Goal: Download file/media

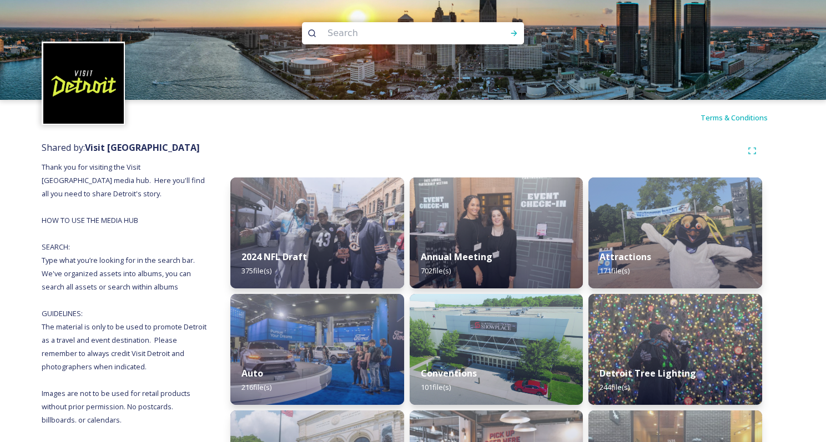
scroll to position [1023, 0]
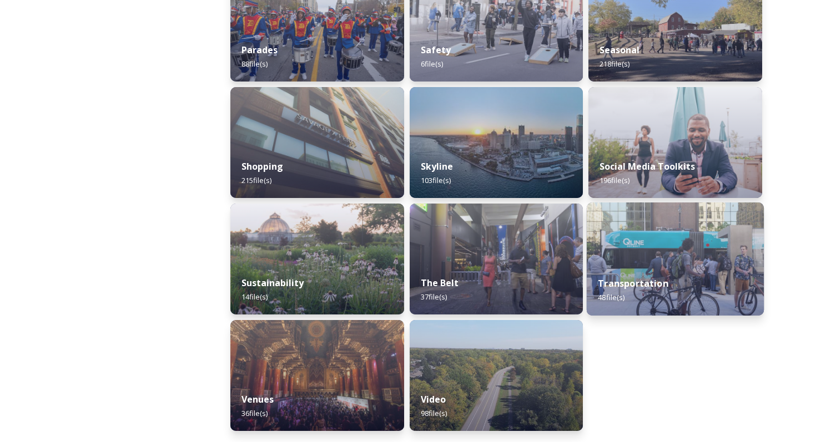
click at [647, 274] on div "Transportation 48 file(s)" at bounding box center [675, 290] width 177 height 51
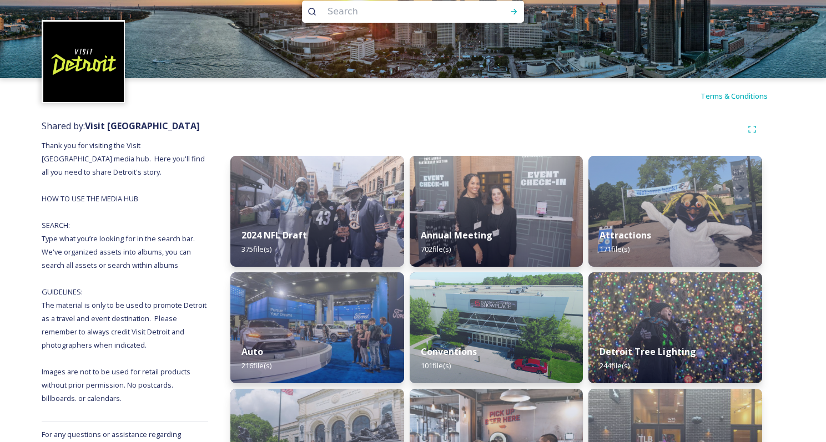
scroll to position [28, 0]
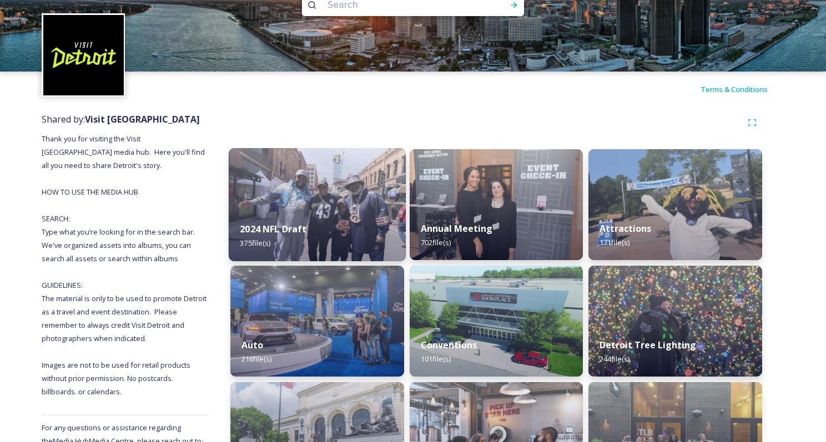
click at [273, 200] on img at bounding box center [317, 204] width 177 height 113
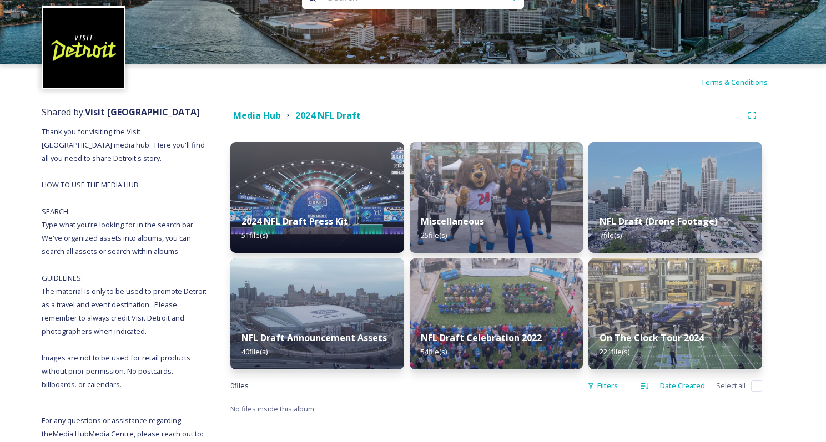
scroll to position [72, 0]
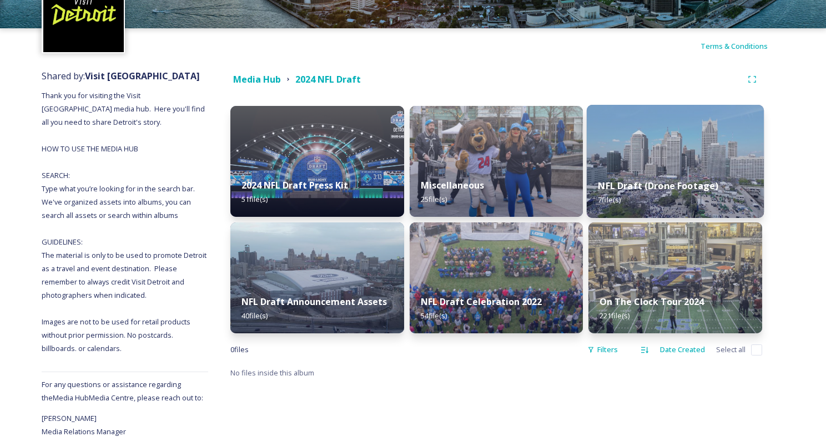
click at [706, 170] on div "NFL Draft (Drone Footage) 7 file(s)" at bounding box center [675, 193] width 177 height 51
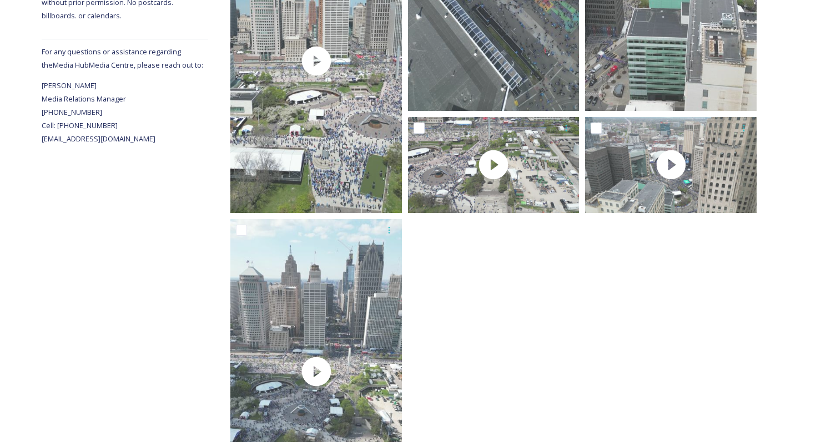
scroll to position [511, 0]
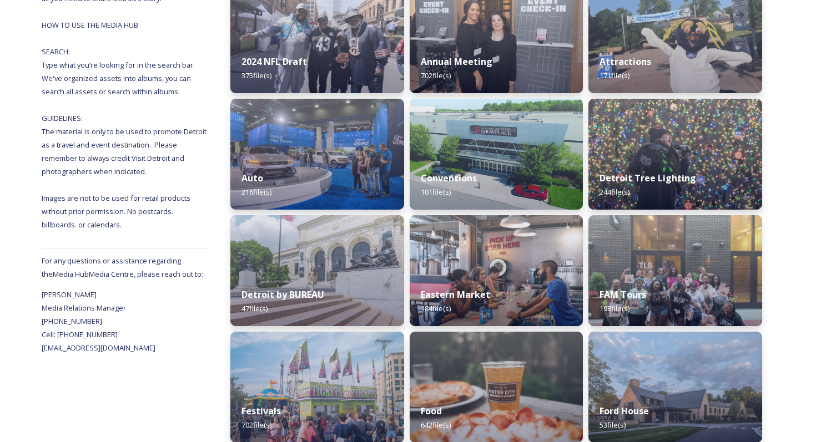
scroll to position [203, 0]
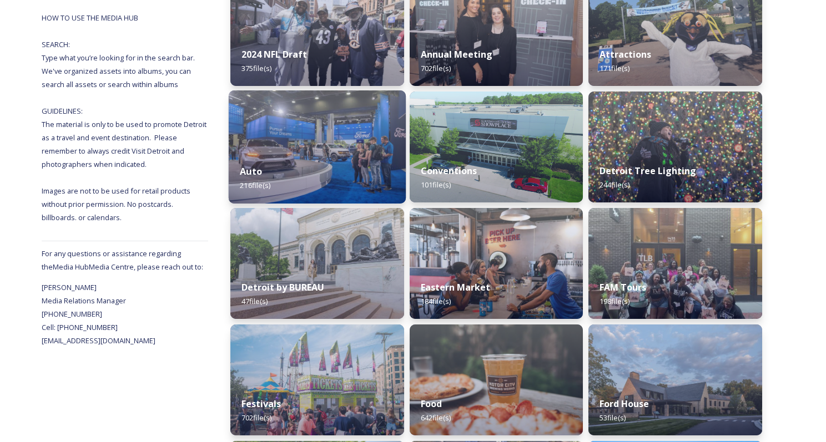
click at [321, 143] on img at bounding box center [317, 146] width 177 height 113
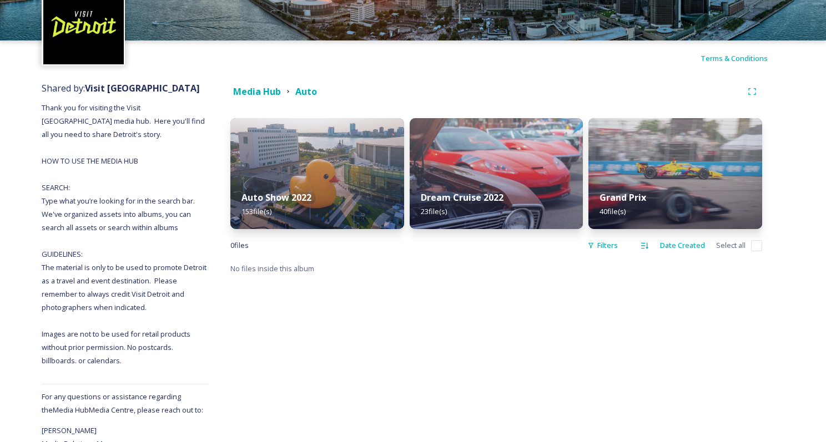
scroll to position [107, 0]
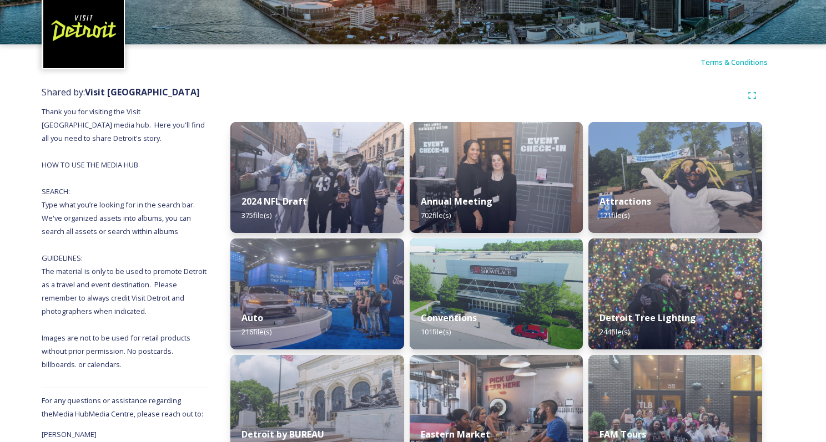
scroll to position [95, 0]
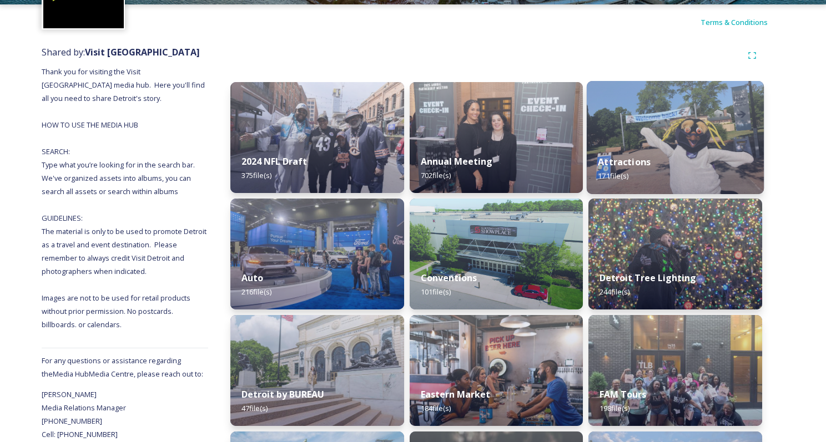
click at [686, 174] on div "Attractions 171 file(s)" at bounding box center [675, 169] width 177 height 51
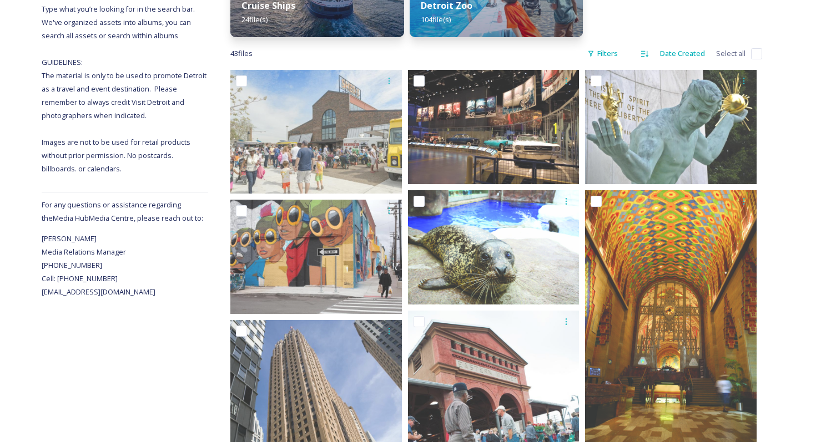
scroll to position [259, 0]
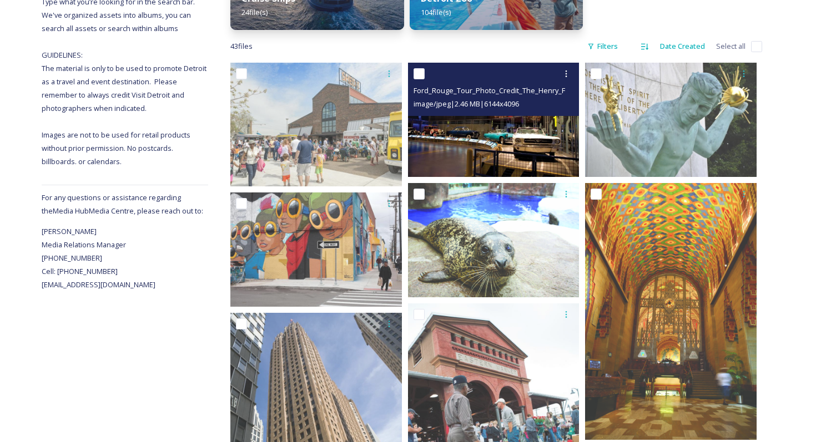
click at [496, 132] on img at bounding box center [494, 120] width 172 height 114
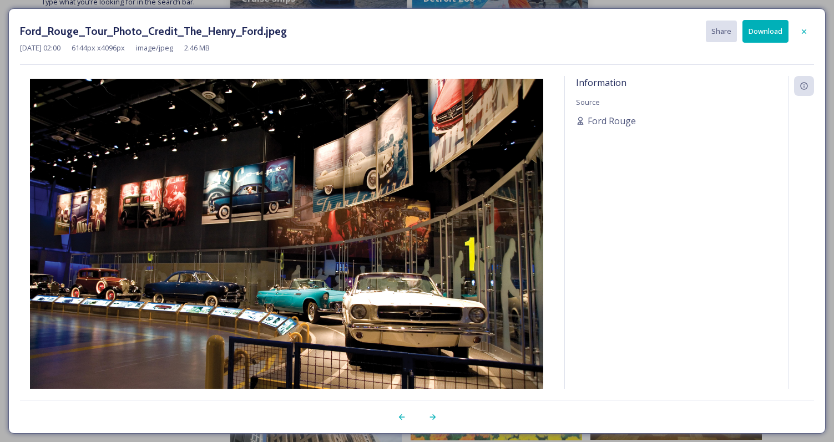
click at [803, 163] on div at bounding box center [801, 247] width 26 height 343
click at [776, 32] on button "Download" at bounding box center [766, 31] width 46 height 23
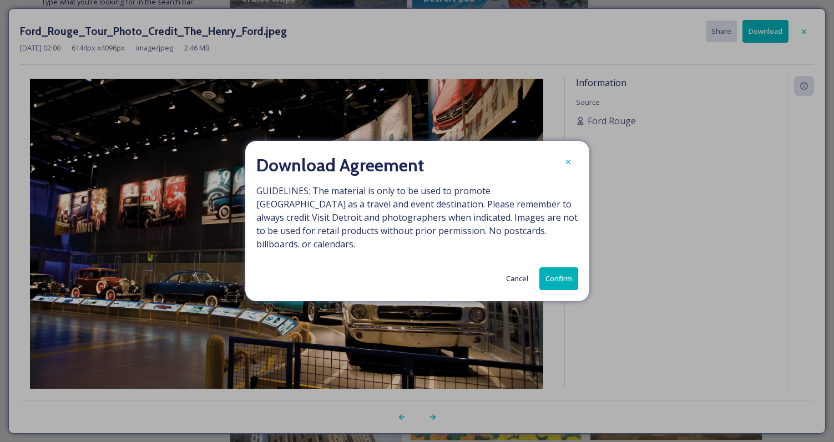
click at [565, 272] on button "Confirm" at bounding box center [559, 279] width 39 height 23
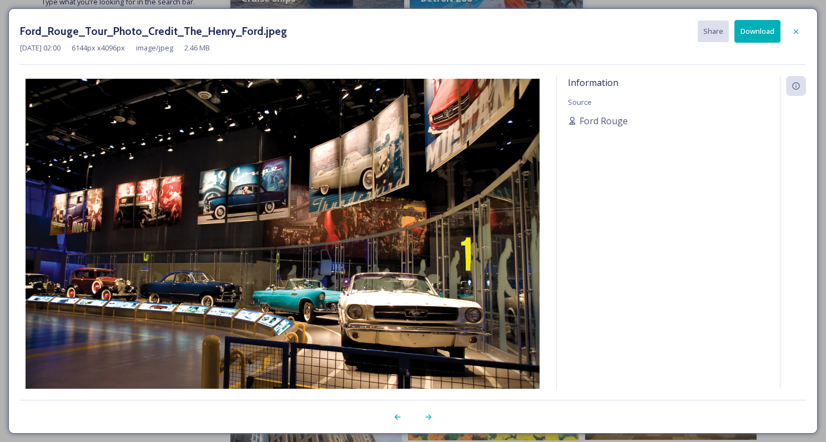
click at [767, 38] on button "Download" at bounding box center [757, 31] width 46 height 23
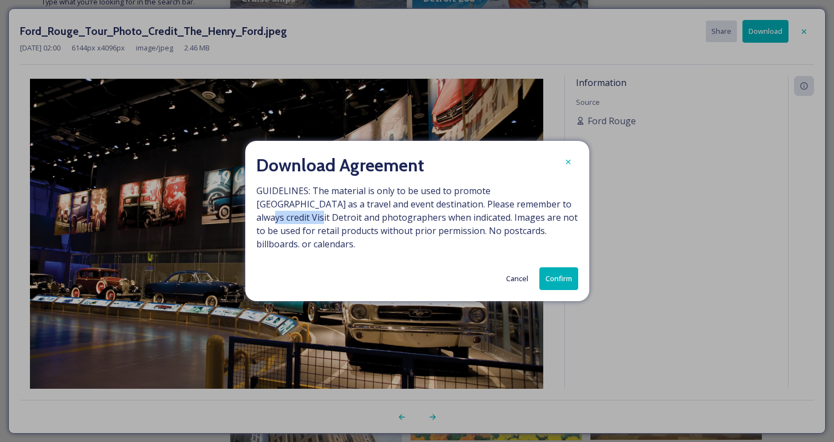
drag, startPoint x: 493, startPoint y: 212, endPoint x: 541, endPoint y: 208, distance: 48.4
click at [541, 208] on span "GUIDELINES: The material is only to be used to promote [GEOGRAPHIC_DATA] as a t…" at bounding box center [417, 217] width 322 height 67
copy span "Visit [GEOGRAPHIC_DATA]"
click at [515, 275] on button "Cancel" at bounding box center [517, 279] width 33 height 22
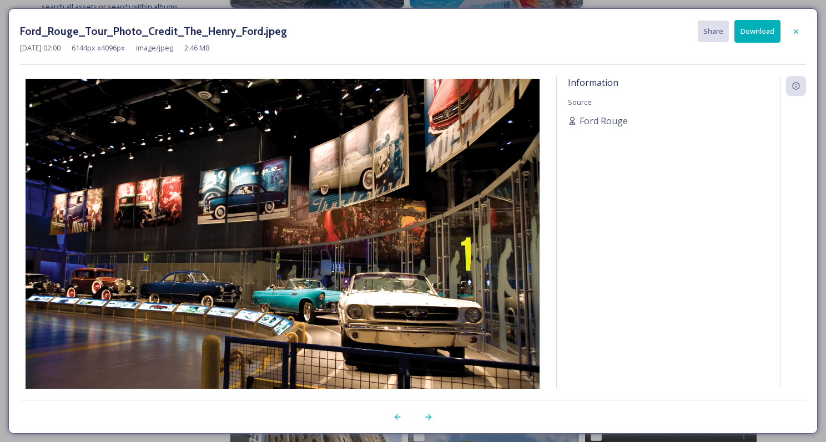
scroll to position [273, 0]
click at [801, 33] on div at bounding box center [796, 32] width 20 height 20
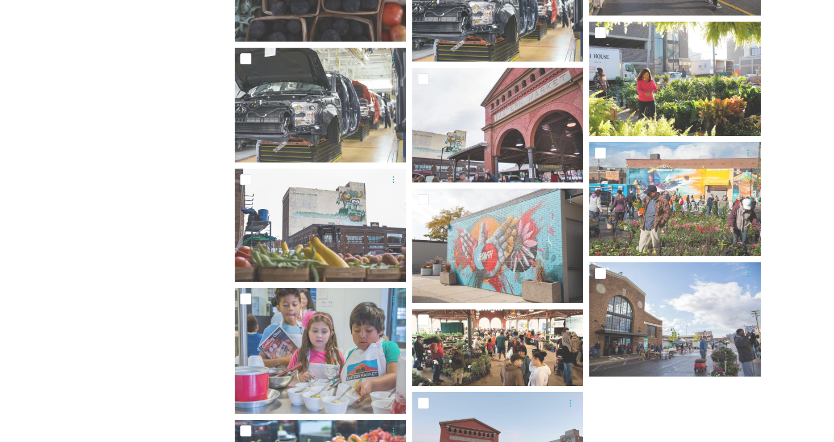
scroll to position [1914, 0]
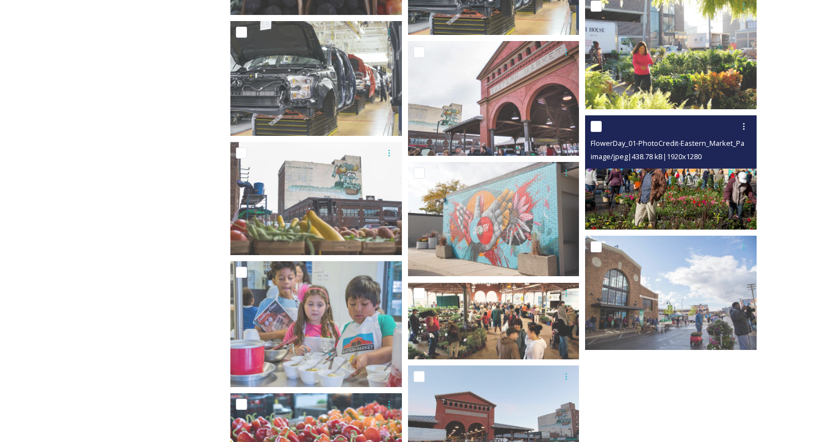
click at [707, 194] on img at bounding box center [671, 172] width 172 height 114
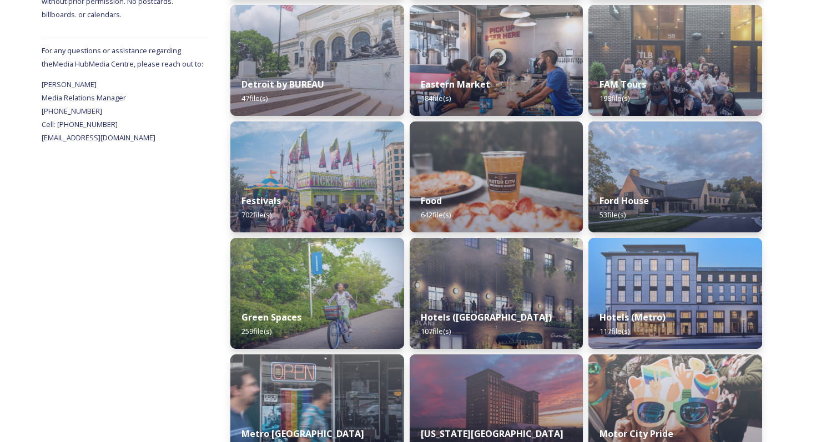
scroll to position [413, 0]
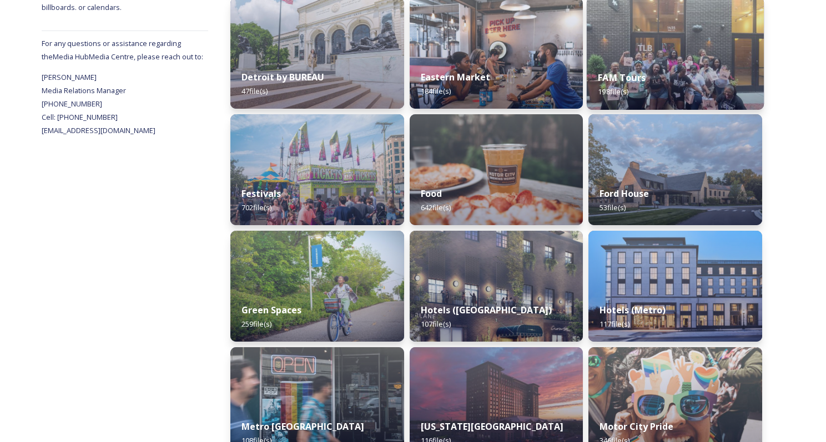
click at [680, 31] on img at bounding box center [675, 53] width 177 height 113
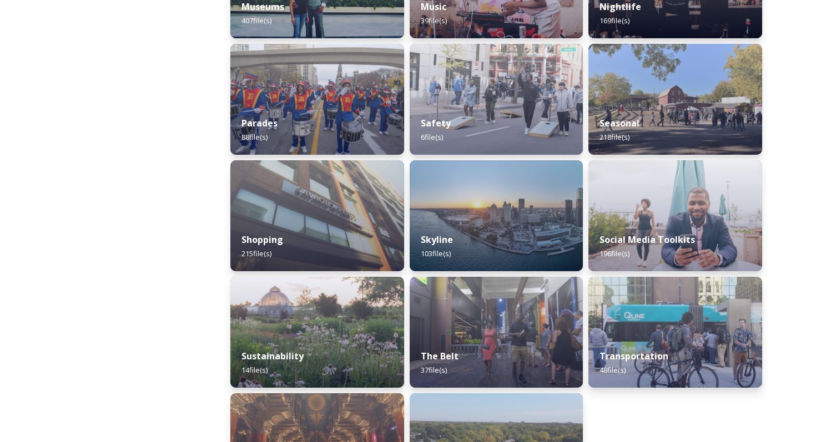
scroll to position [988, 0]
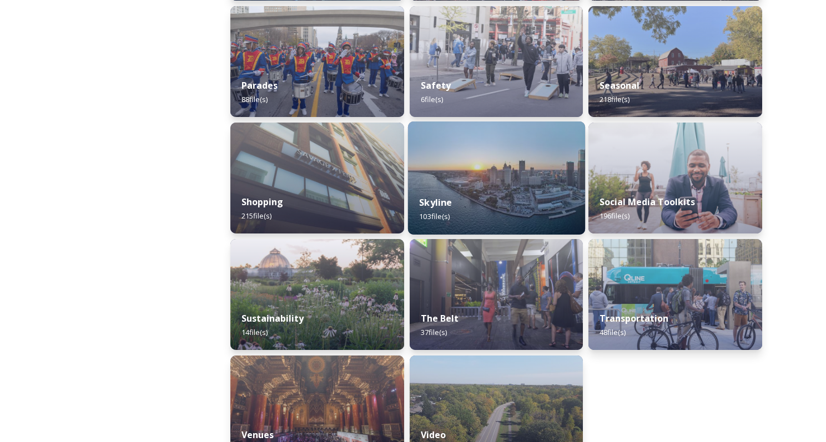
click at [510, 186] on div "Skyline 103 file(s)" at bounding box center [496, 209] width 177 height 51
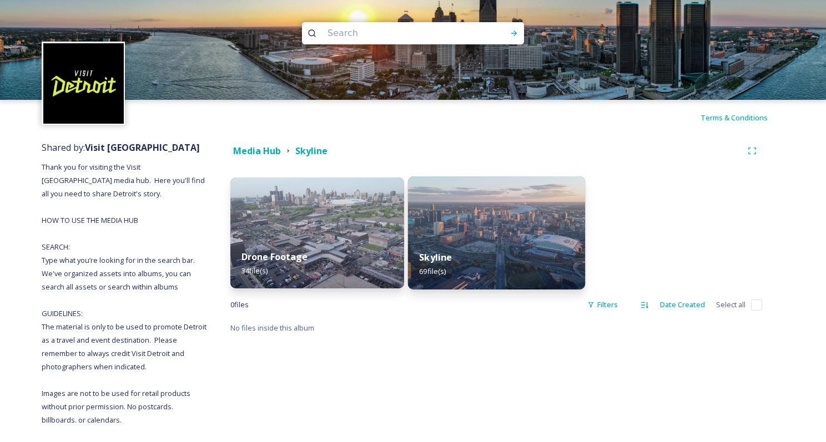
click at [560, 220] on img at bounding box center [496, 233] width 177 height 113
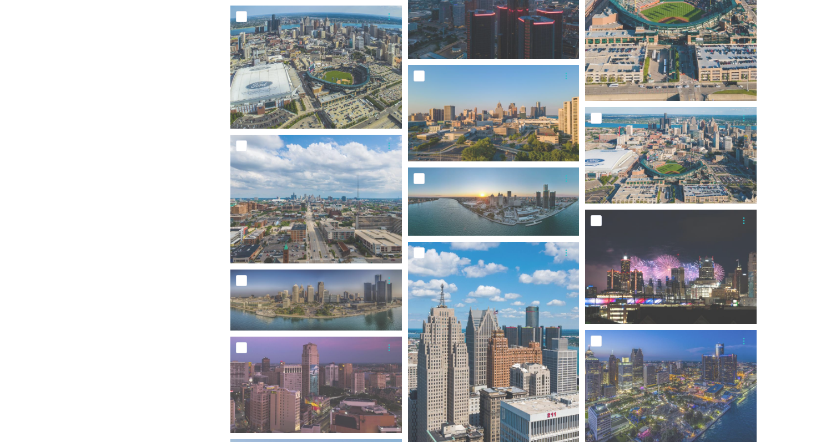
scroll to position [736, 0]
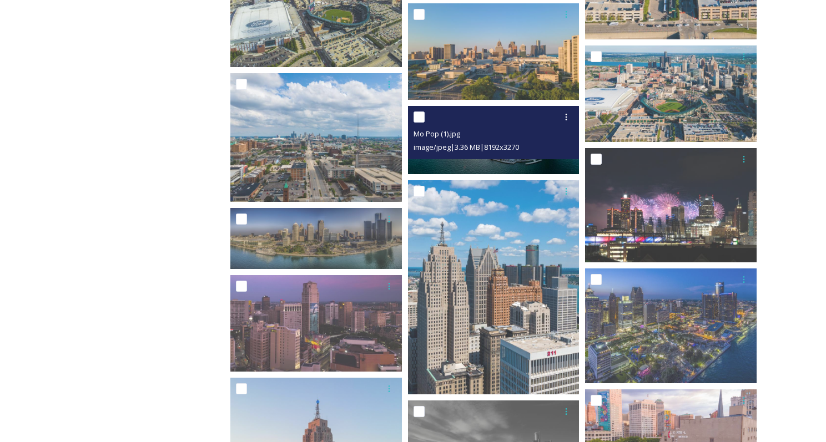
click at [537, 138] on div "Mo Pop (1).jpg" at bounding box center [495, 133] width 163 height 13
click at [541, 151] on div "image/jpeg | 3.36 MB | 8192 x 3270" at bounding box center [495, 146] width 163 height 13
click at [474, 149] on span "image/jpeg | 3.36 MB | 8192 x 3270" at bounding box center [466, 147] width 105 height 10
click at [565, 116] on icon at bounding box center [566, 117] width 9 height 9
click at [557, 162] on span "Download" at bounding box center [553, 163] width 34 height 11
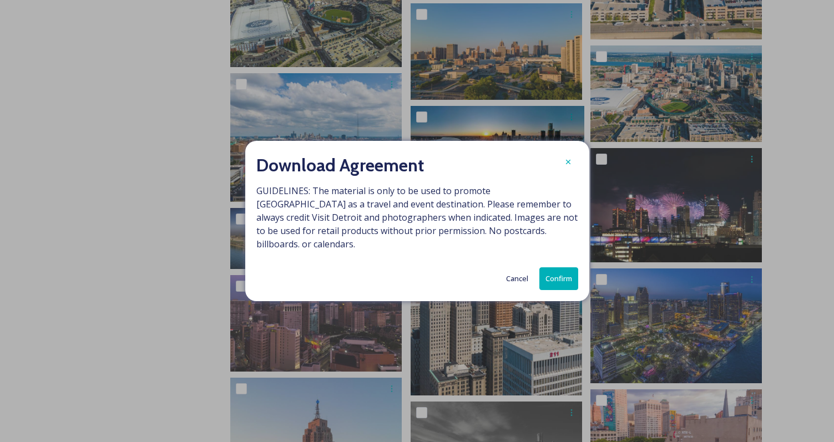
click at [558, 276] on button "Confirm" at bounding box center [559, 279] width 39 height 23
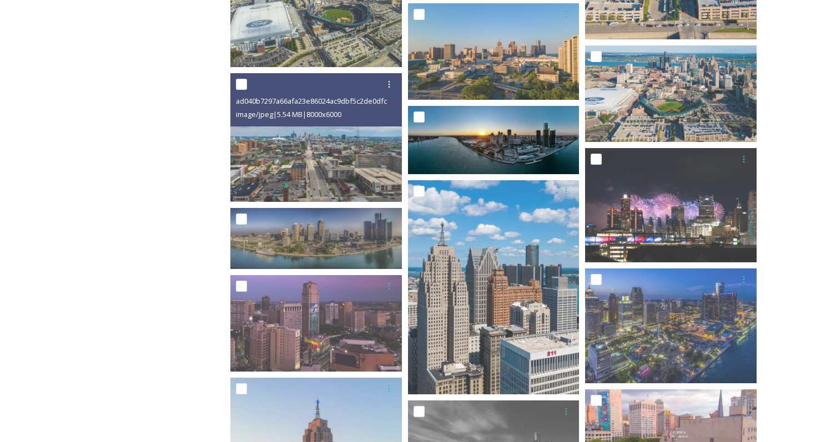
scroll to position [113, 0]
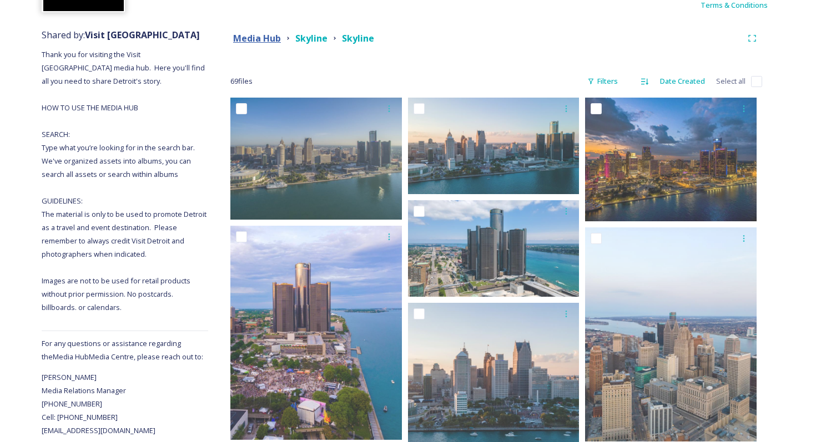
click at [270, 40] on strong "Media Hub" at bounding box center [257, 38] width 48 height 12
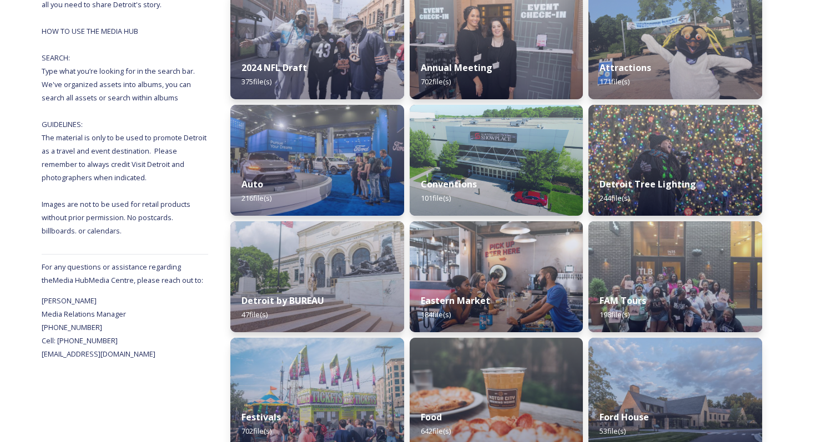
scroll to position [251, 0]
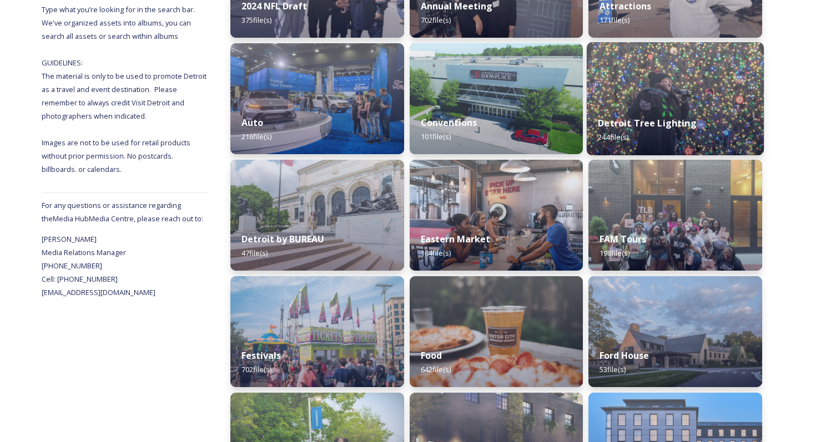
click at [726, 108] on div "Detroit Tree Lighting 244 file(s)" at bounding box center [675, 130] width 177 height 51
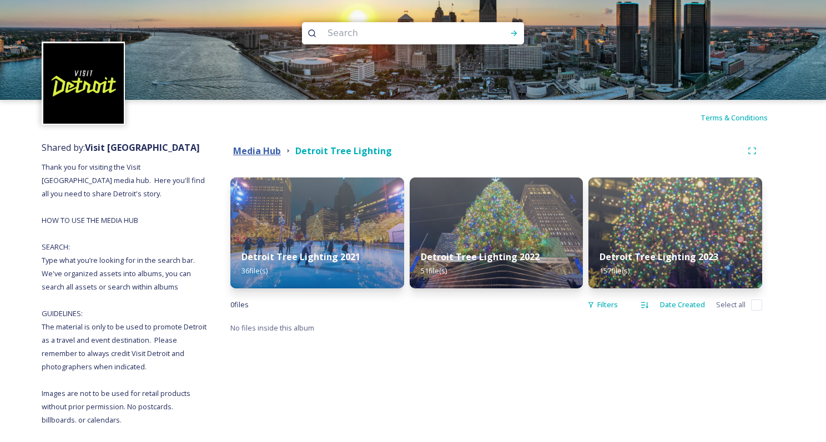
click at [260, 157] on strong "Media Hub" at bounding box center [257, 151] width 48 height 12
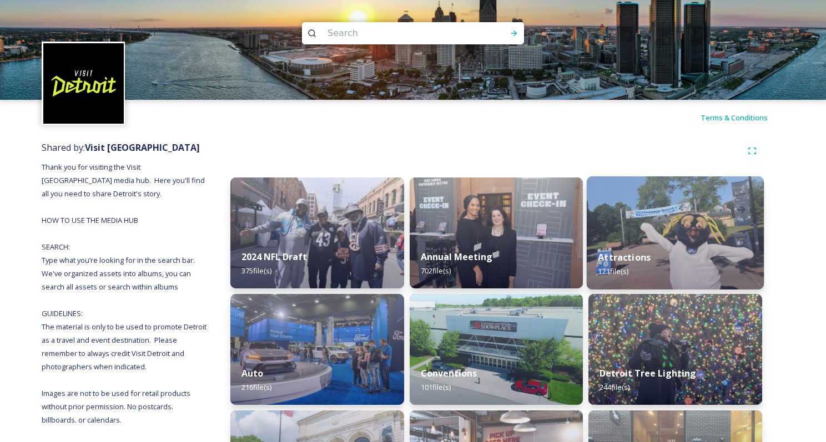
click at [727, 211] on img at bounding box center [675, 233] width 177 height 113
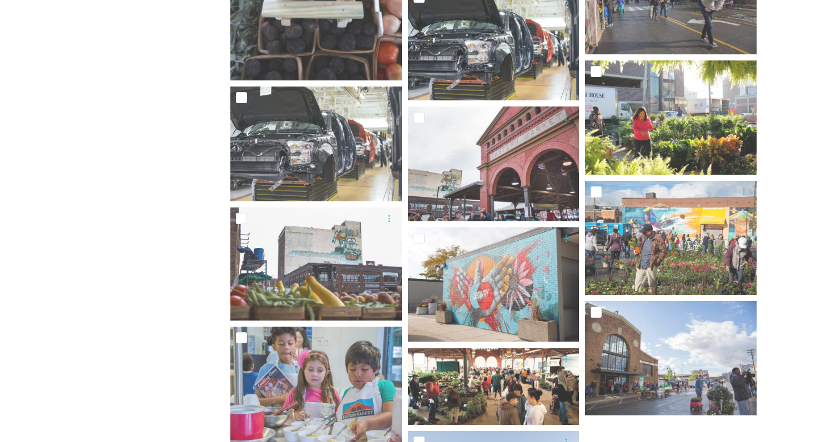
scroll to position [2124, 0]
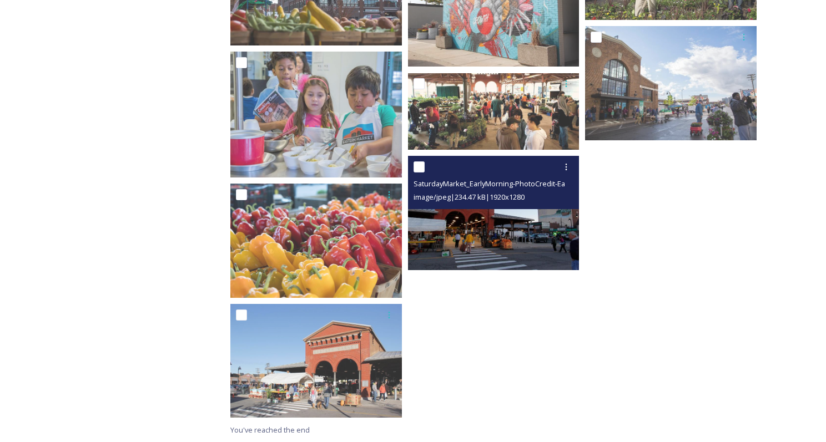
click at [514, 239] on img at bounding box center [494, 213] width 172 height 114
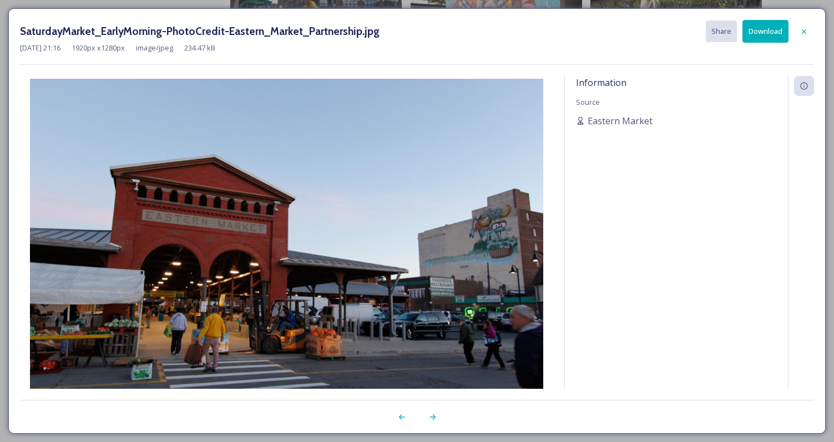
click at [428, 194] on img at bounding box center [286, 250] width 533 height 343
click at [799, 31] on div at bounding box center [804, 32] width 20 height 20
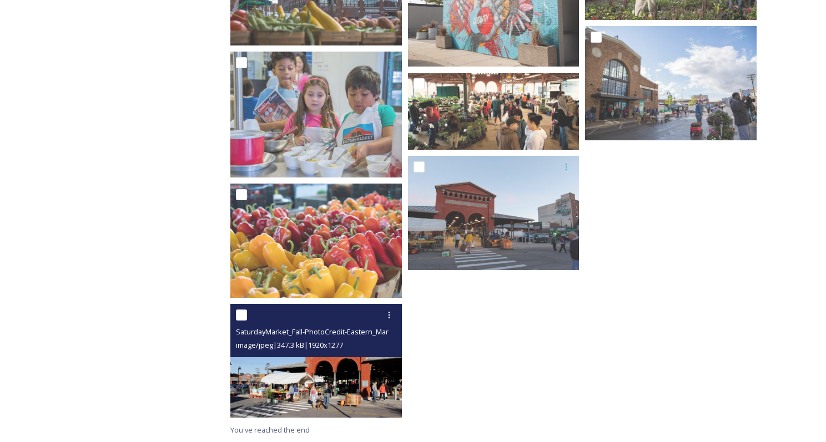
click at [385, 344] on div "image/jpeg | 347.3 kB | 1920 x 1277" at bounding box center [317, 345] width 163 height 13
click at [369, 364] on img at bounding box center [316, 361] width 172 height 114
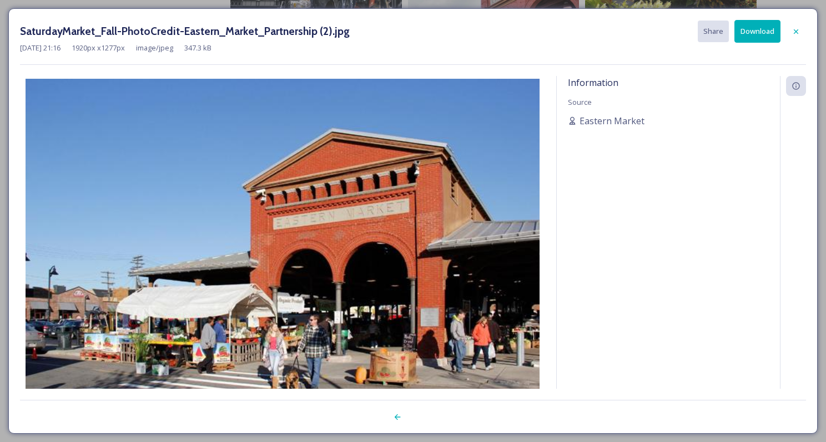
scroll to position [2004, 0]
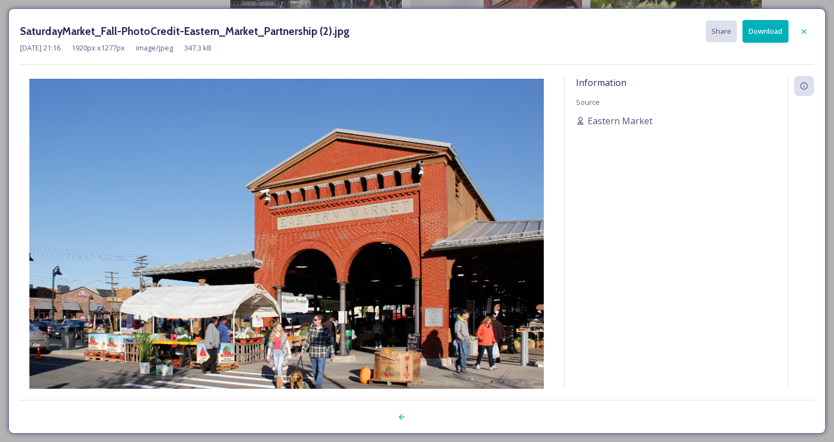
click at [761, 37] on button "Download" at bounding box center [766, 31] width 46 height 23
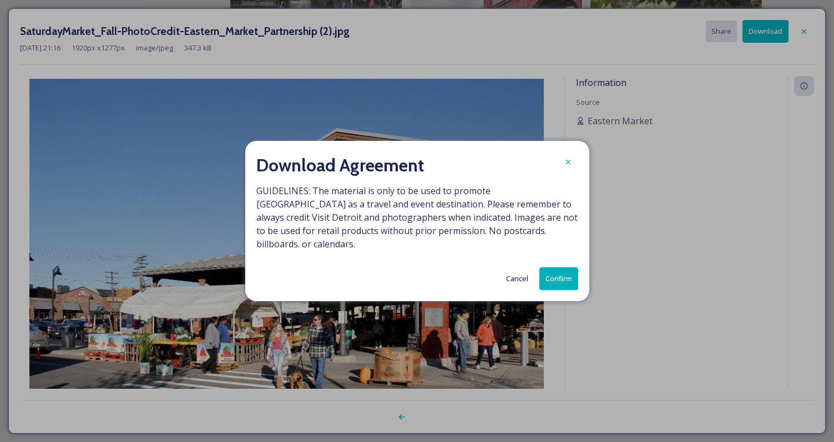
click at [557, 273] on button "Confirm" at bounding box center [559, 279] width 39 height 23
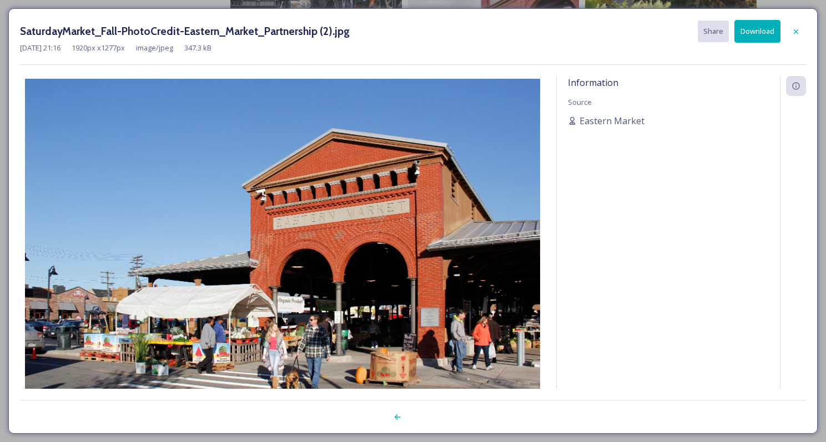
click at [612, 271] on div "Information Source Eastern Market" at bounding box center [668, 247] width 223 height 343
click at [802, 34] on div at bounding box center [796, 32] width 20 height 20
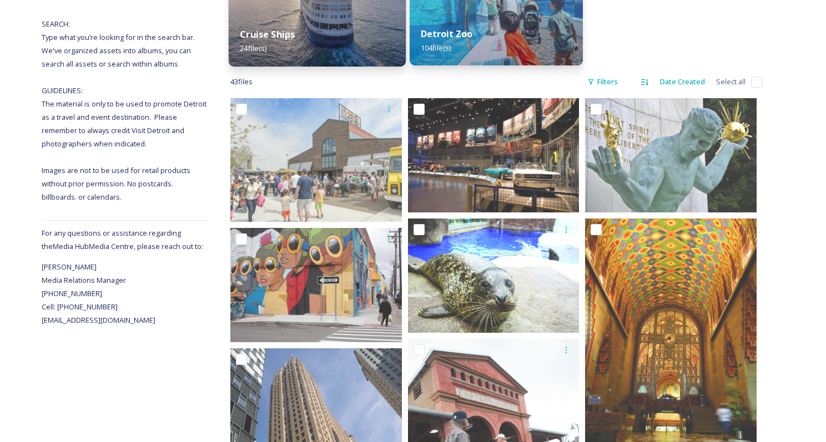
scroll to position [0, 0]
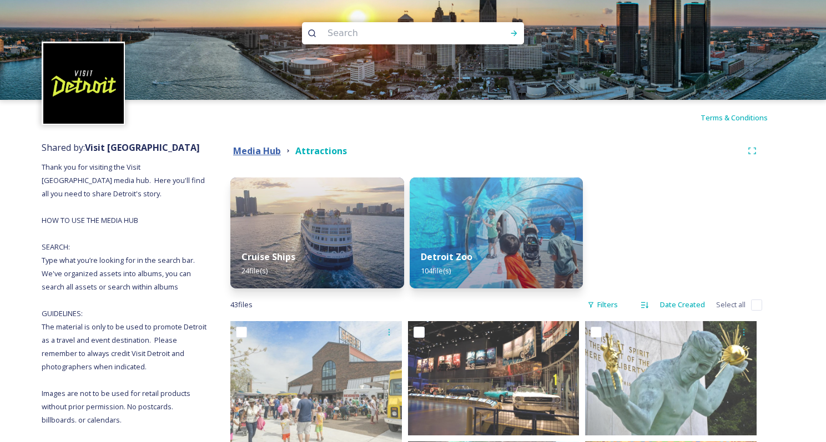
click at [254, 154] on strong "Media Hub" at bounding box center [257, 151] width 48 height 12
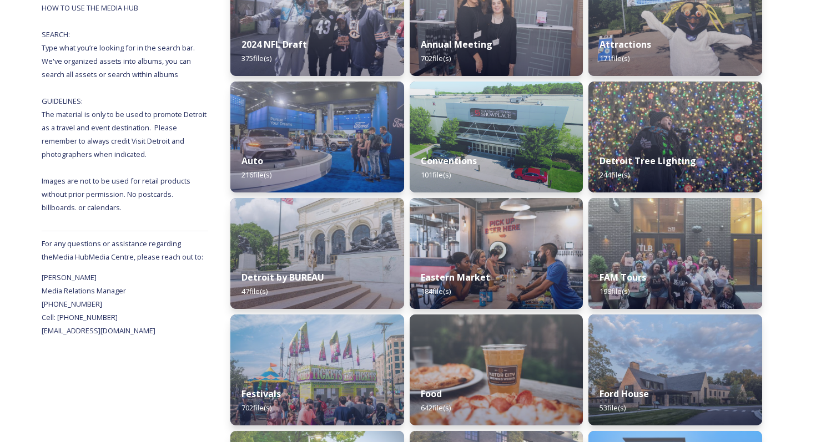
scroll to position [297, 0]
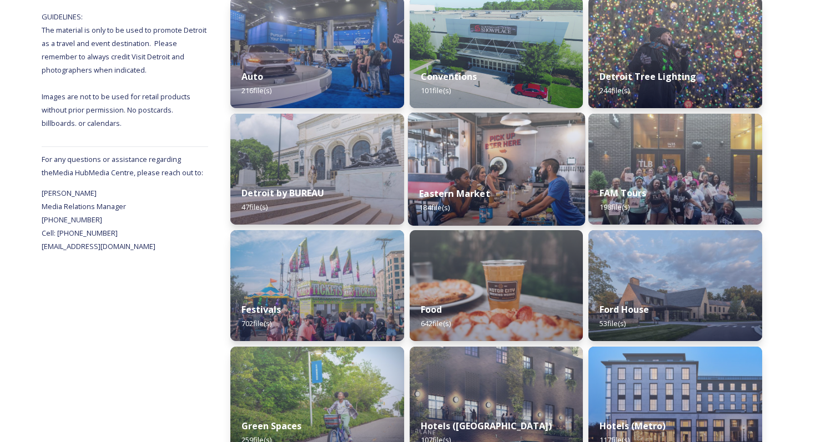
click at [530, 193] on div "Eastern Market 184 file(s)" at bounding box center [496, 200] width 177 height 51
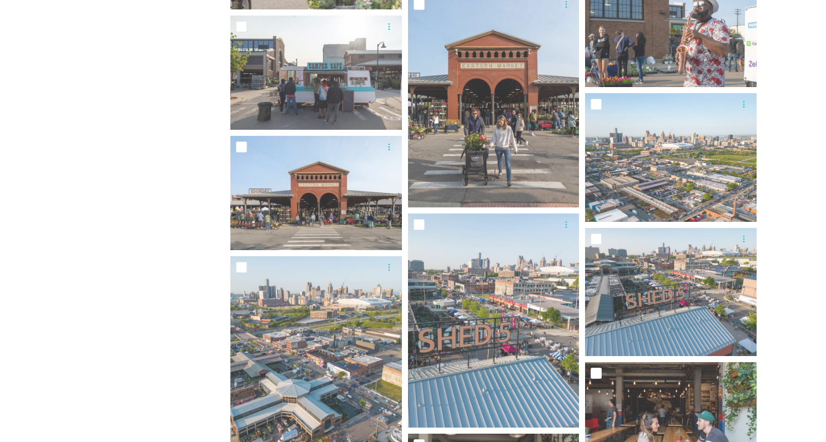
scroll to position [822, 0]
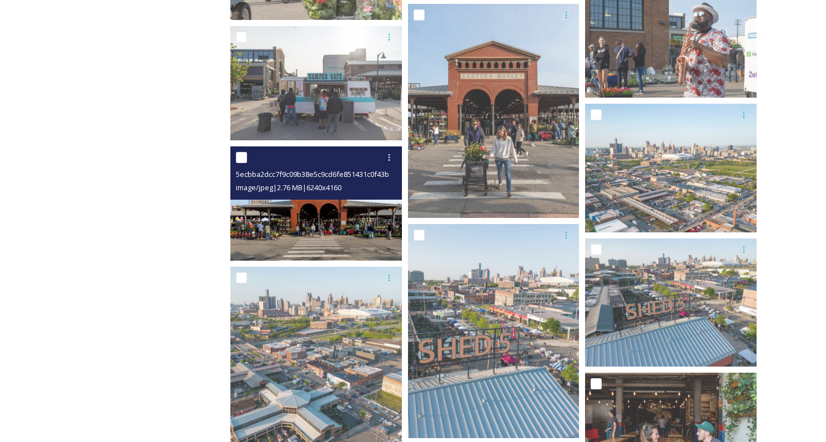
click at [365, 211] on img at bounding box center [316, 204] width 172 height 114
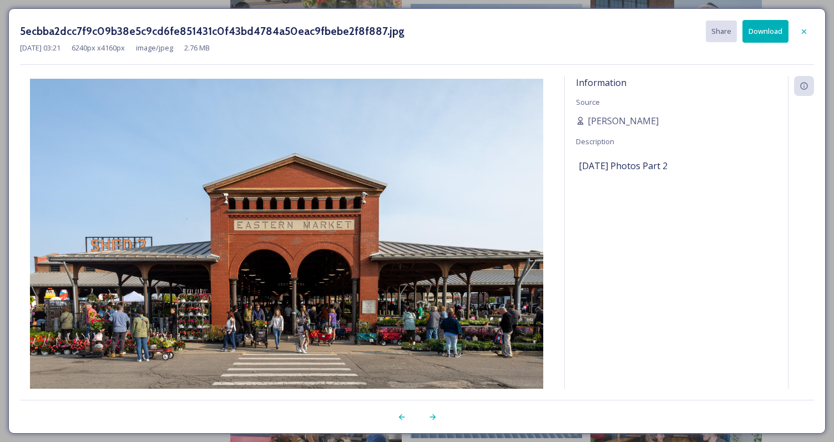
click at [767, 34] on button "Download" at bounding box center [766, 31] width 46 height 23
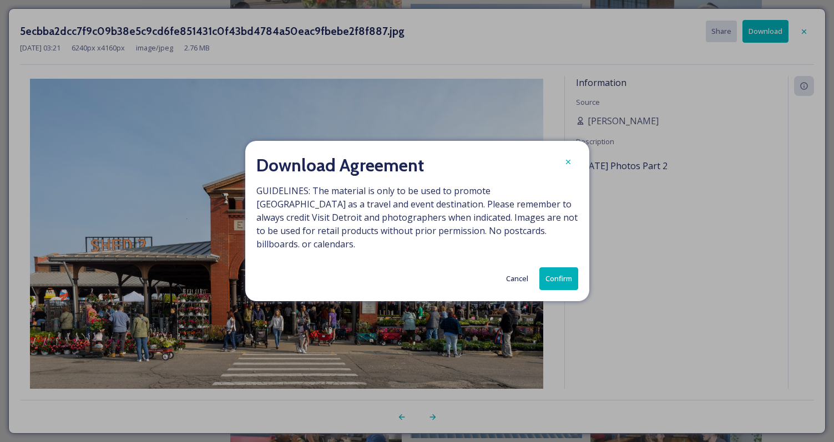
click at [560, 269] on button "Confirm" at bounding box center [559, 279] width 39 height 23
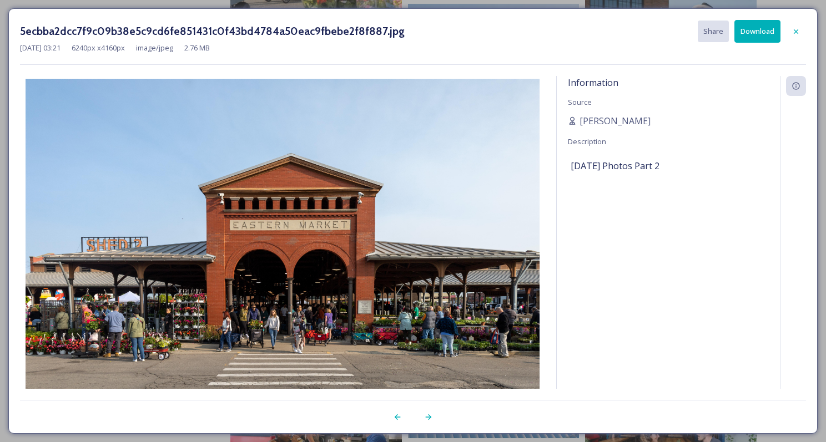
click at [797, 291] on div at bounding box center [793, 247] width 26 height 343
click at [801, 32] on div at bounding box center [796, 32] width 20 height 20
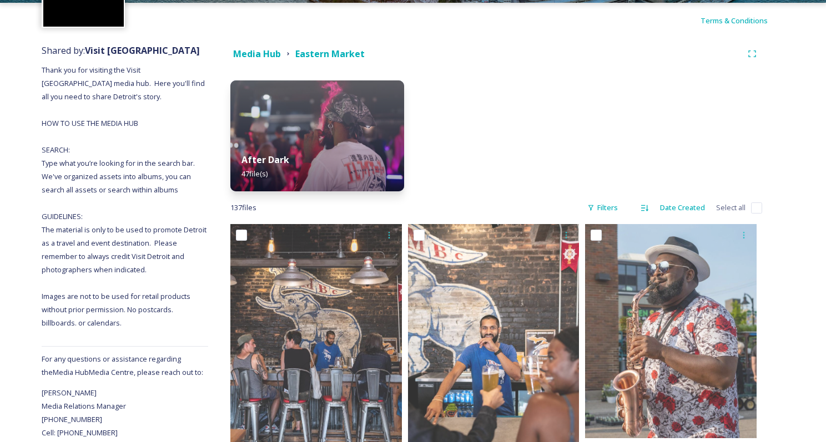
scroll to position [36, 0]
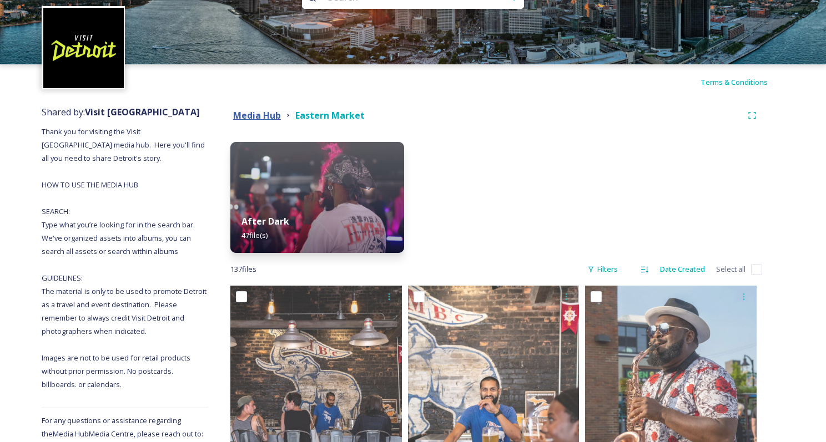
click at [248, 116] on strong "Media Hub" at bounding box center [257, 115] width 48 height 12
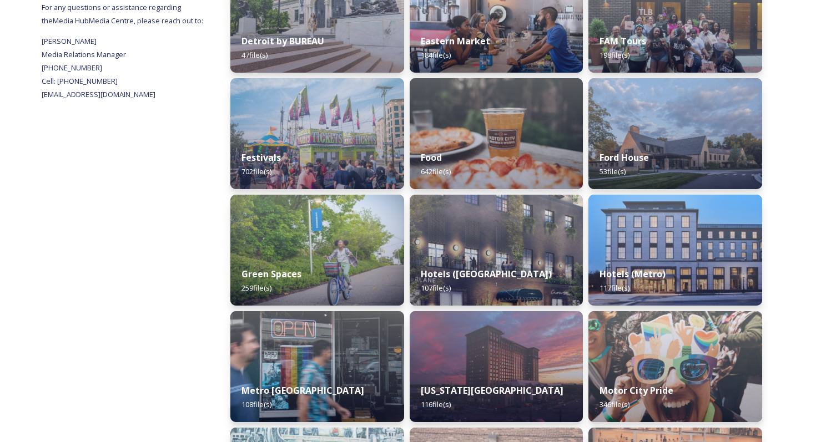
scroll to position [456, 0]
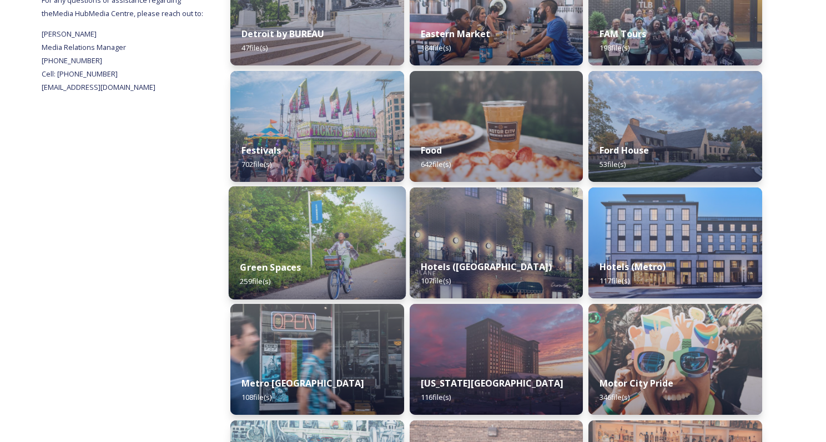
click at [373, 240] on img at bounding box center [317, 243] width 177 height 113
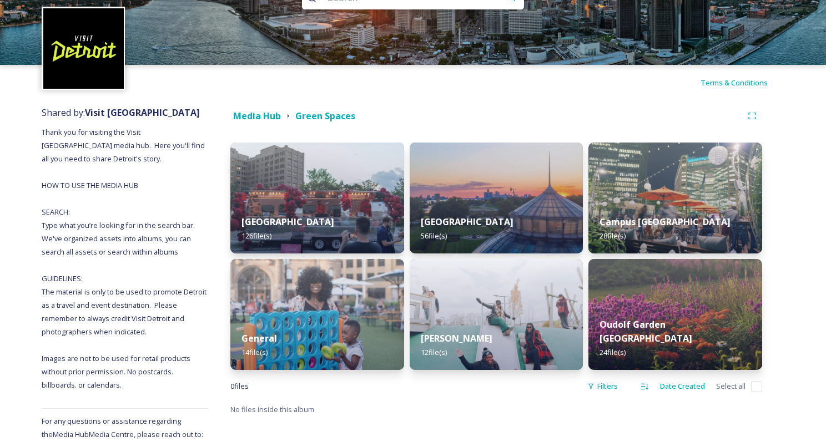
scroll to position [103, 0]
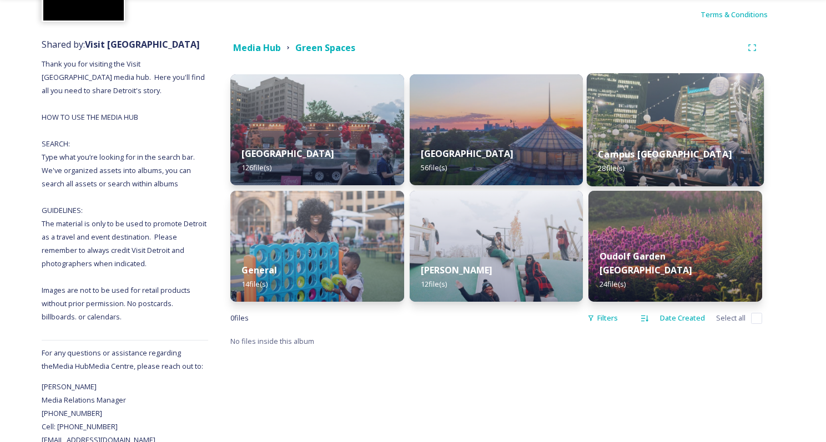
click at [655, 108] on img at bounding box center [675, 129] width 177 height 113
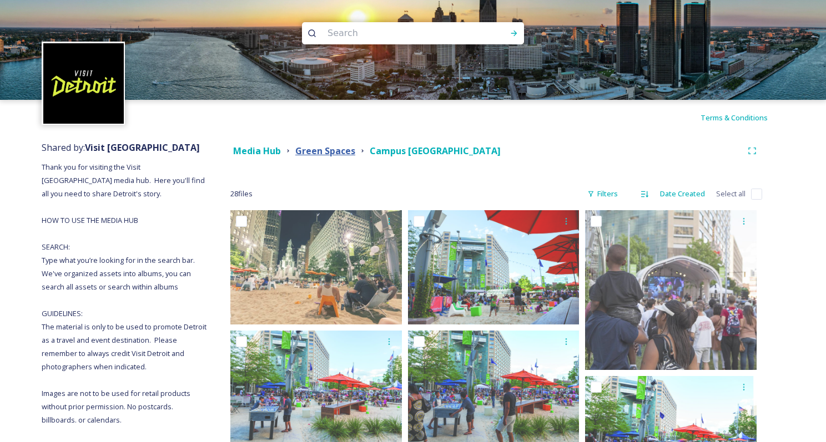
click at [326, 150] on strong "Green Spaces" at bounding box center [325, 151] width 60 height 12
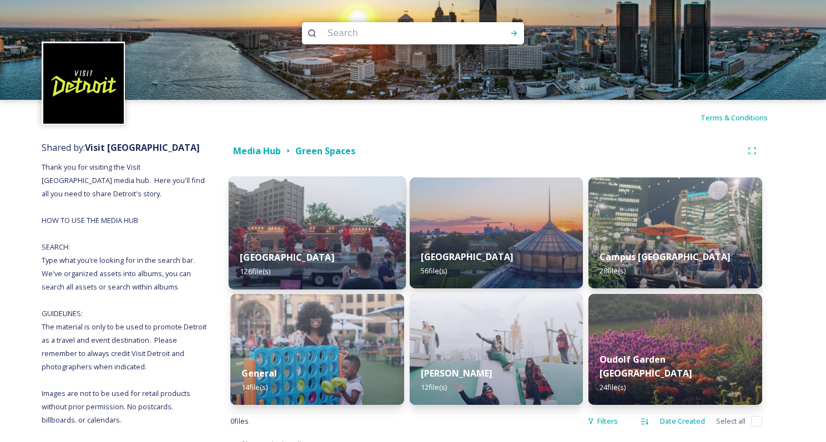
click at [349, 186] on img at bounding box center [317, 233] width 177 height 113
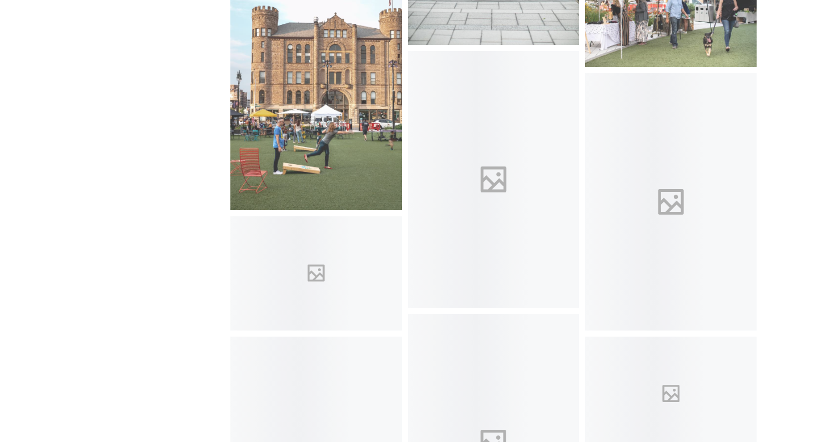
scroll to position [2973, 0]
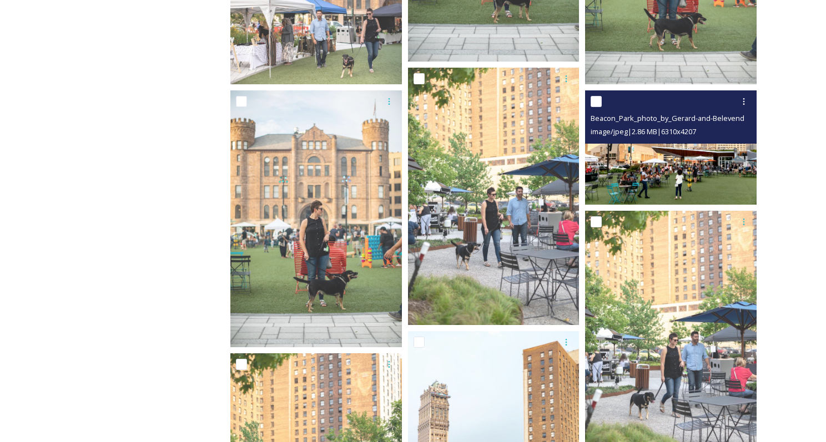
click at [720, 185] on img at bounding box center [671, 147] width 172 height 114
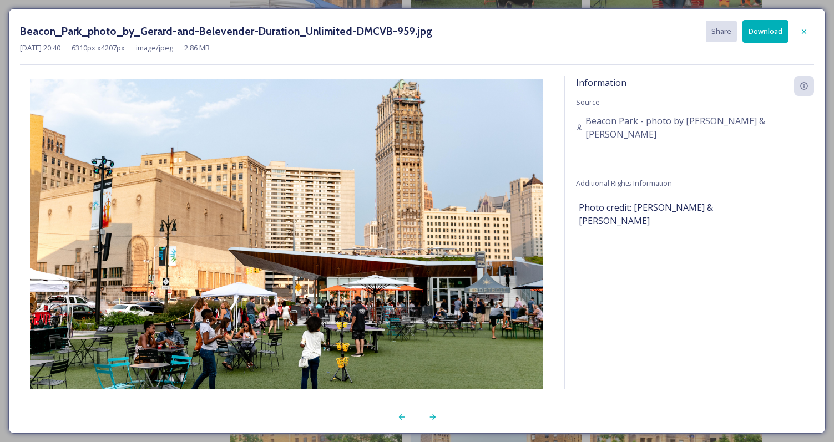
click at [766, 35] on button "Download" at bounding box center [766, 31] width 46 height 23
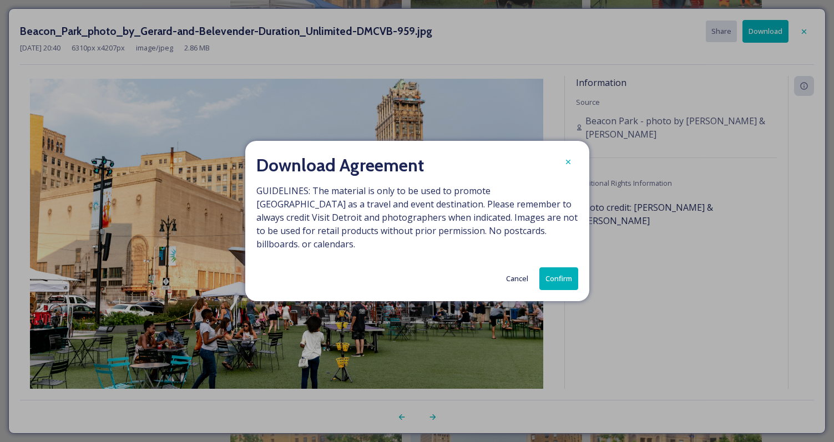
click at [558, 274] on button "Confirm" at bounding box center [559, 279] width 39 height 23
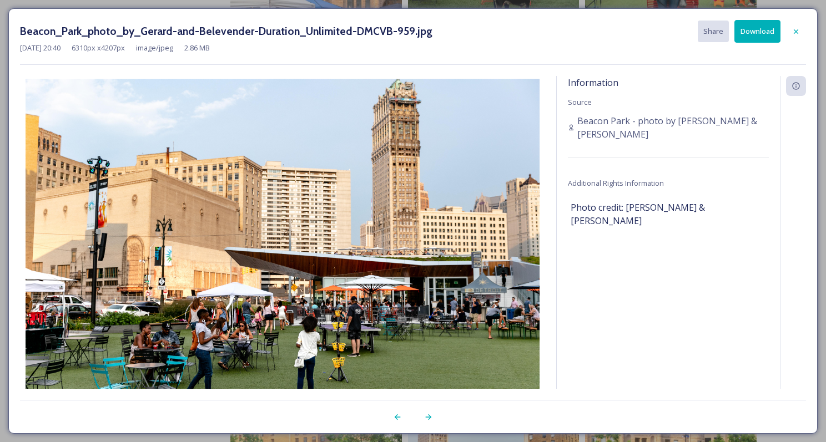
click at [730, 276] on div "Information Source Beacon Park - photo by [PERSON_NAME] & [PERSON_NAME] Additio…" at bounding box center [668, 247] width 223 height 343
click at [797, 30] on icon at bounding box center [796, 31] width 9 height 9
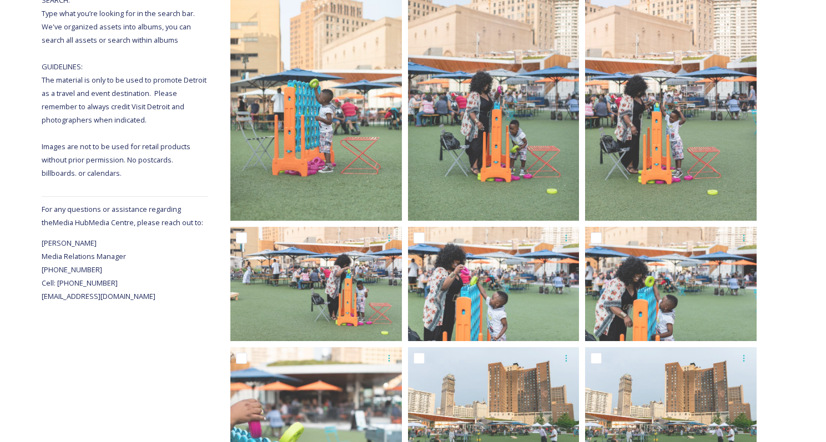
scroll to position [0, 0]
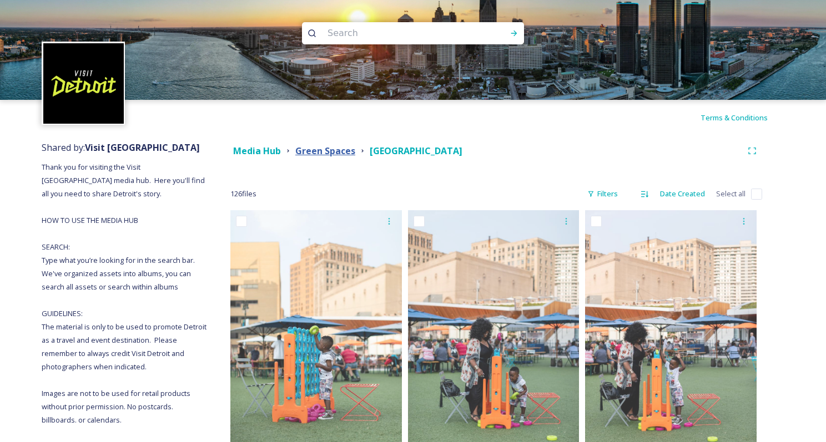
click at [337, 151] on strong "Green Spaces" at bounding box center [325, 151] width 60 height 12
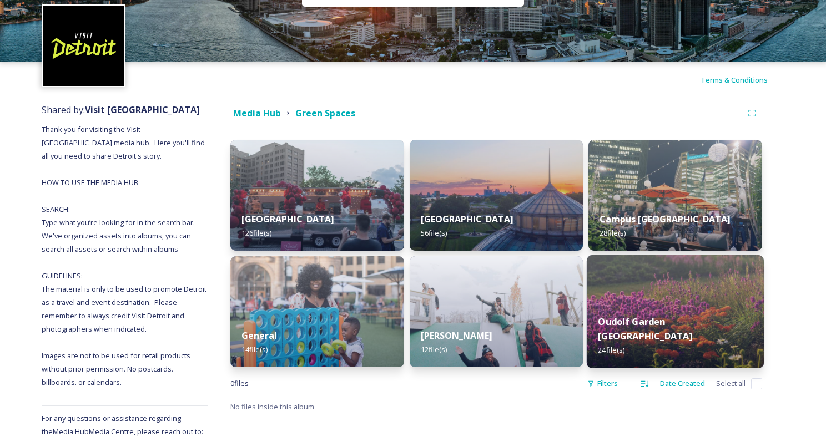
scroll to position [107, 0]
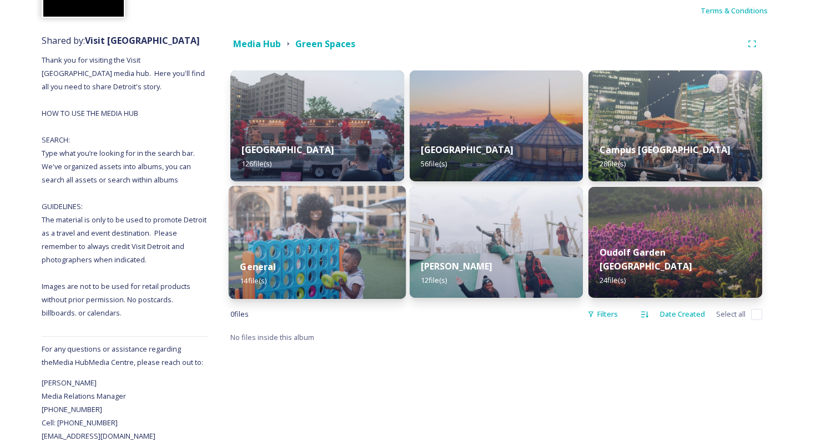
click at [368, 268] on div "General 14 file(s)" at bounding box center [317, 274] width 177 height 51
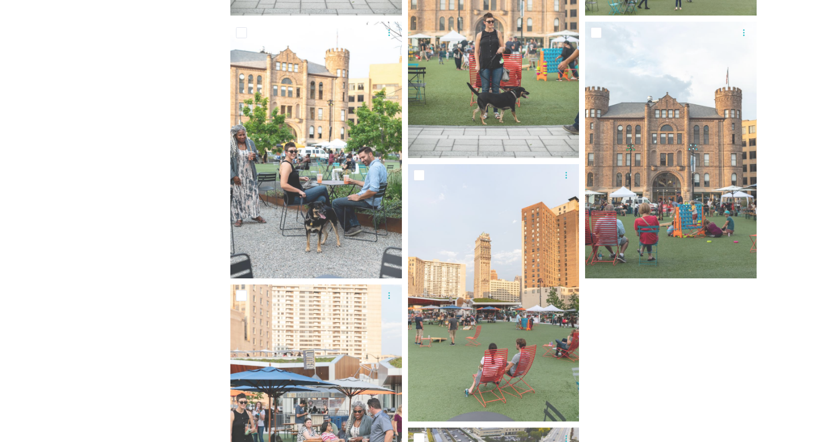
scroll to position [818, 0]
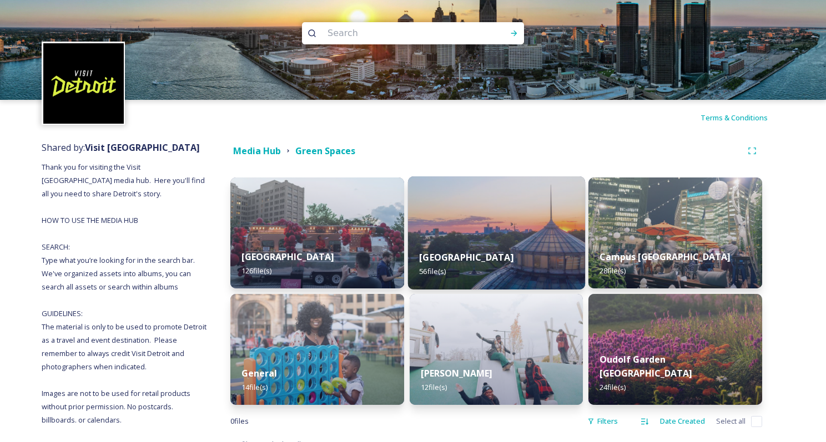
click at [536, 259] on div "[GEOGRAPHIC_DATA] 56 file(s)" at bounding box center [496, 264] width 177 height 51
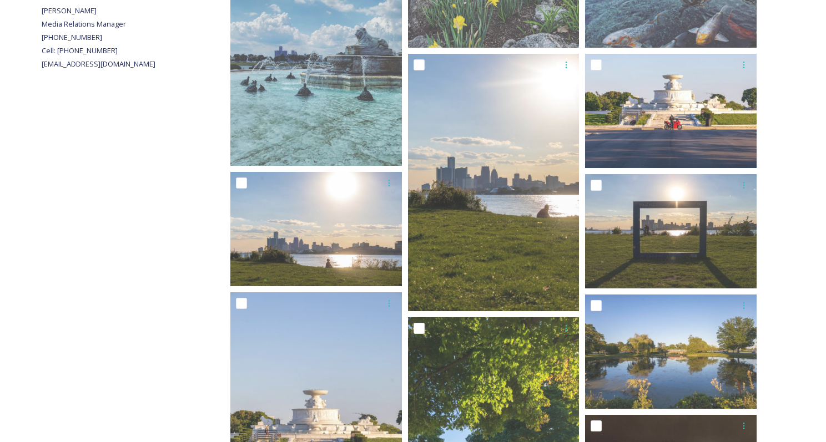
scroll to position [65, 0]
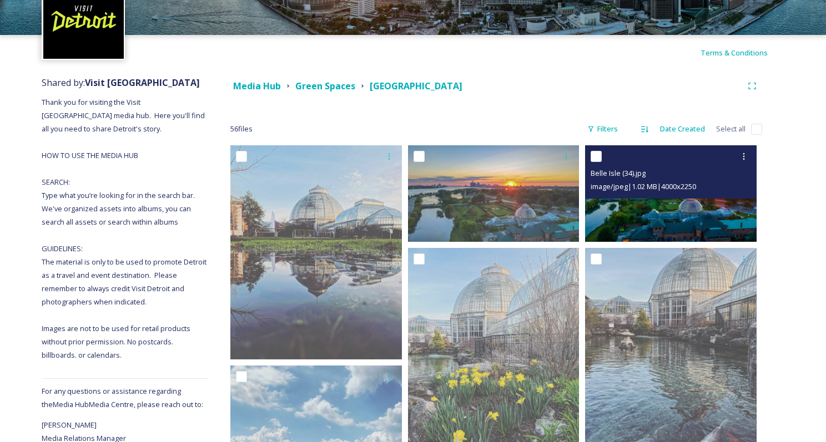
click at [645, 203] on img at bounding box center [671, 193] width 172 height 97
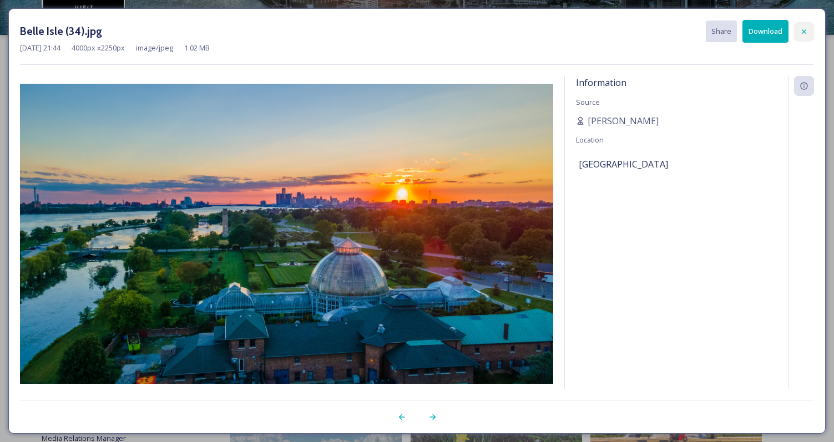
click at [806, 27] on div at bounding box center [804, 32] width 20 height 20
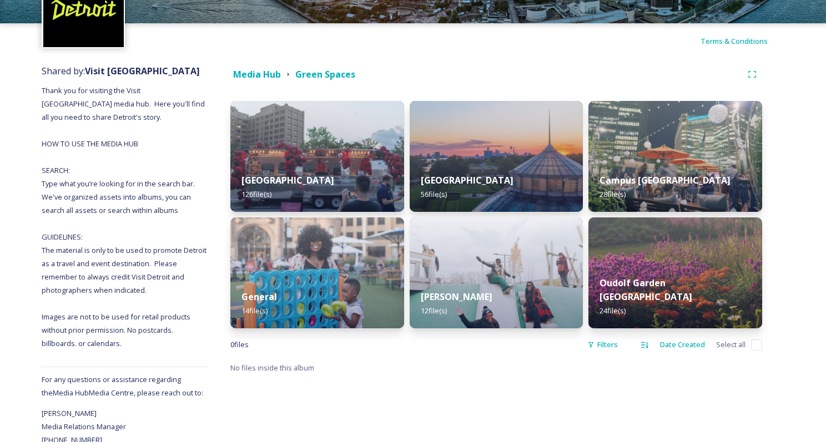
scroll to position [84, 0]
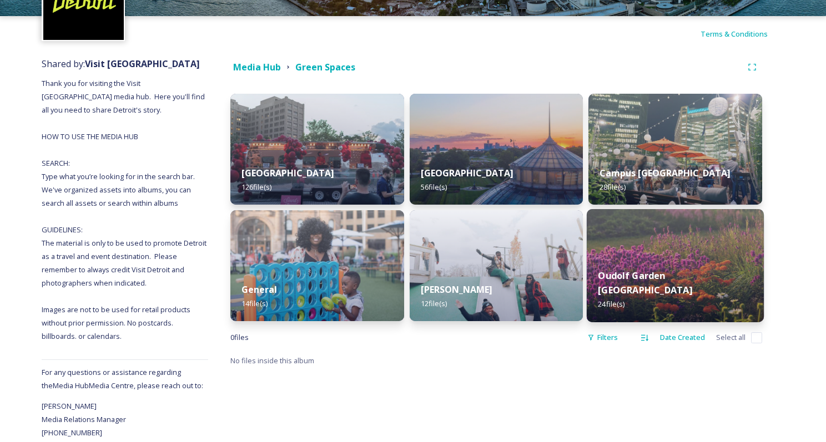
click at [737, 274] on div "Oudolf Garden Detroit 24 file(s)" at bounding box center [675, 290] width 177 height 64
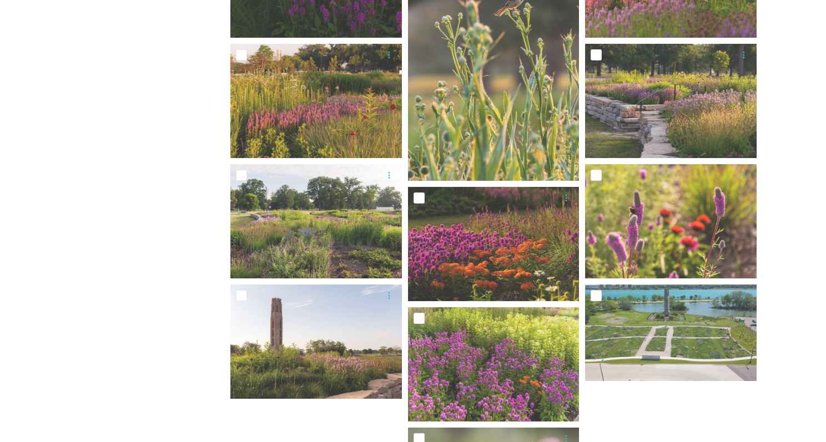
scroll to position [776, 0]
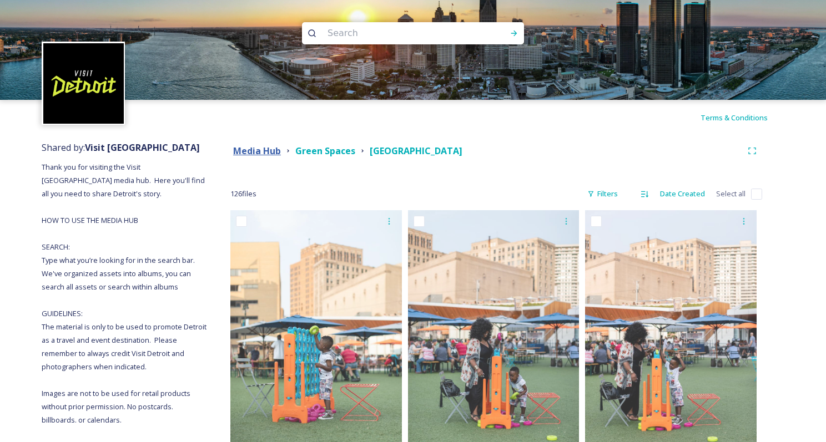
click at [258, 145] on strong "Media Hub" at bounding box center [257, 151] width 48 height 12
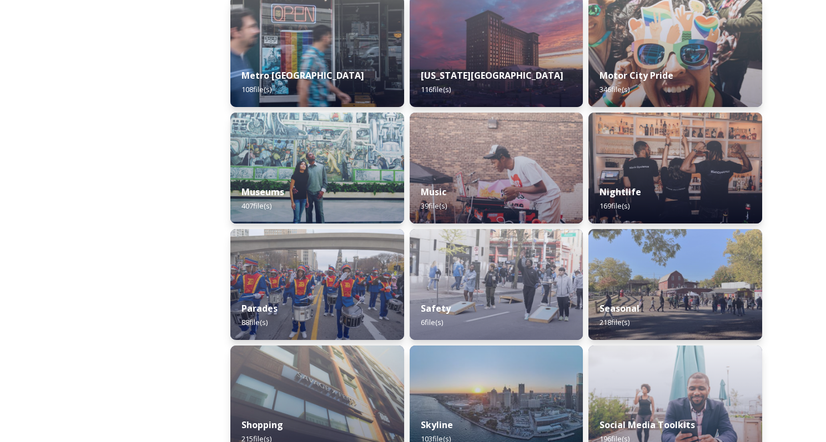
scroll to position [623, 0]
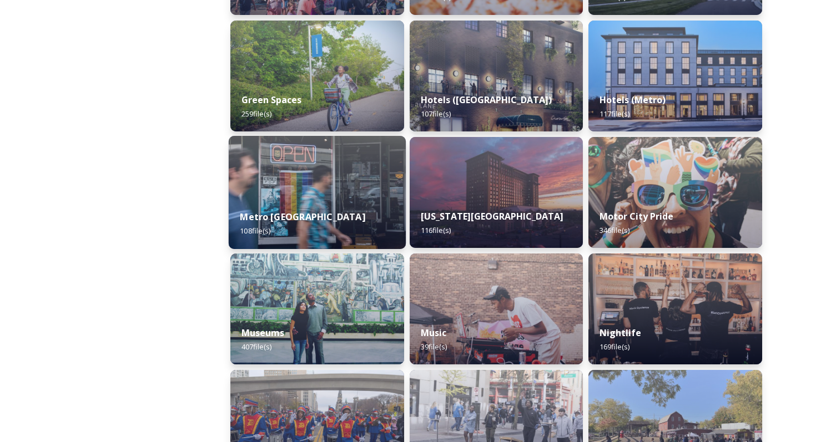
click at [385, 226] on div "Metro Detroit 108 file(s)" at bounding box center [317, 224] width 177 height 51
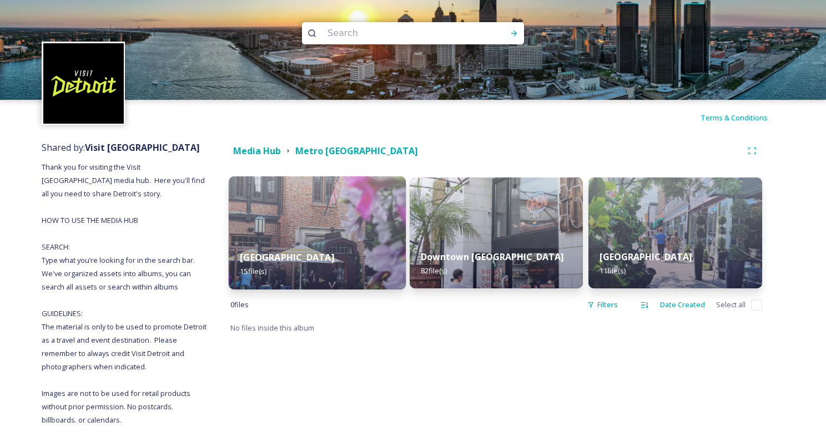
click at [380, 219] on img at bounding box center [317, 233] width 177 height 113
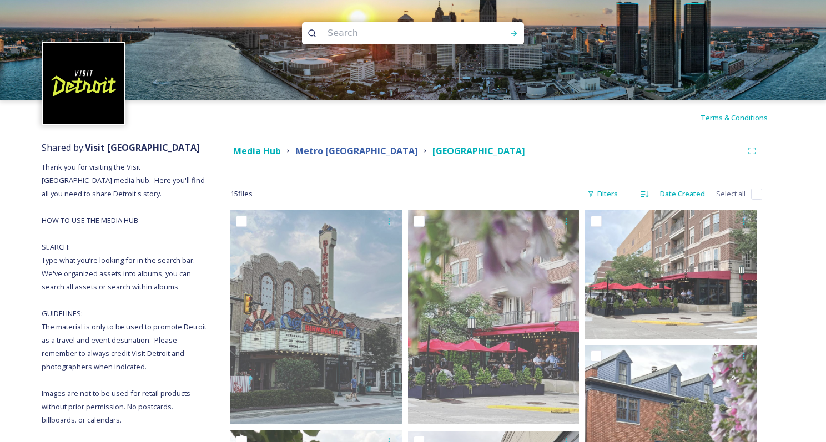
click at [326, 150] on strong "Metro [GEOGRAPHIC_DATA]" at bounding box center [356, 151] width 123 height 12
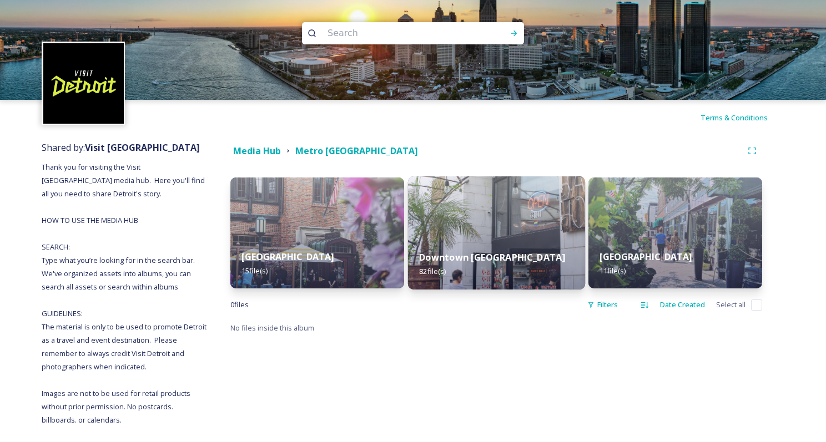
click at [473, 223] on img at bounding box center [496, 233] width 177 height 113
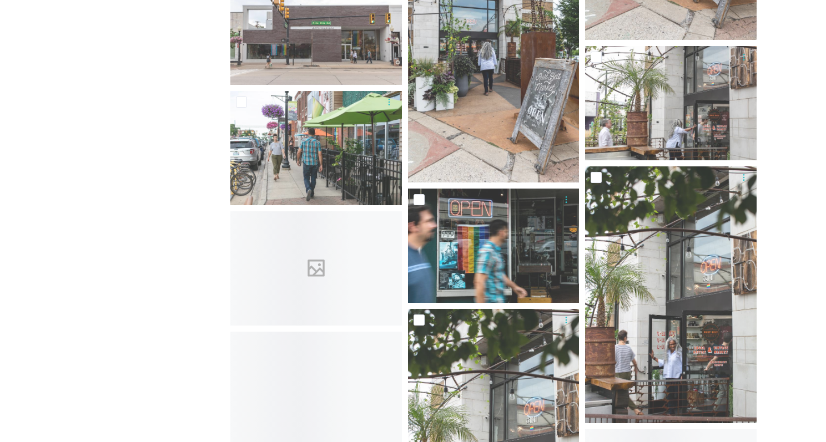
scroll to position [4471, 0]
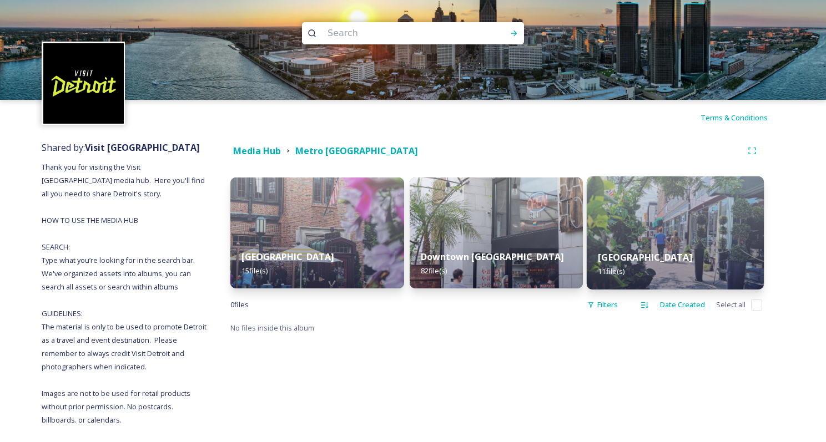
click at [721, 228] on img at bounding box center [675, 233] width 177 height 113
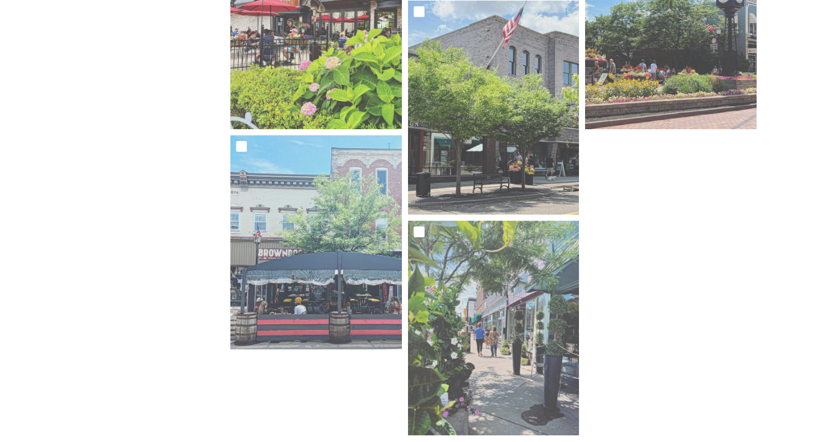
scroll to position [583, 0]
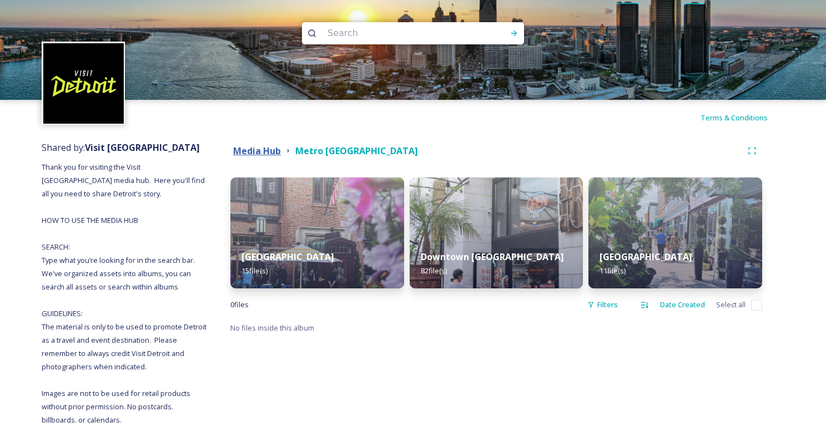
click at [270, 149] on strong "Media Hub" at bounding box center [257, 151] width 48 height 12
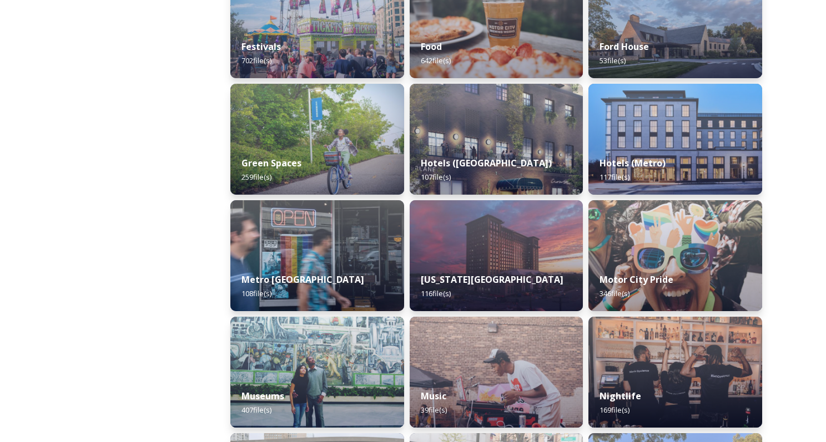
scroll to position [1023, 0]
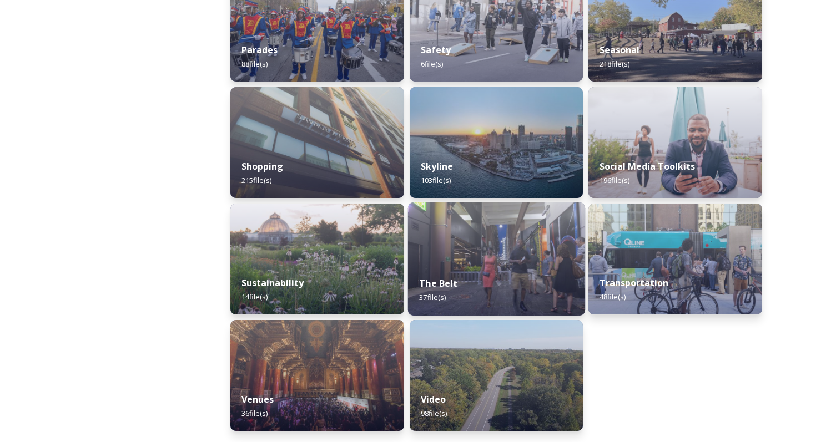
click at [529, 243] on img at bounding box center [496, 259] width 177 height 113
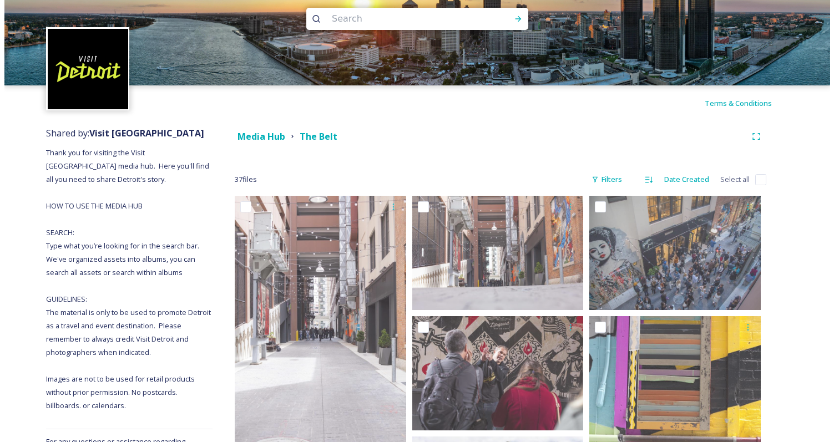
scroll to position [133, 0]
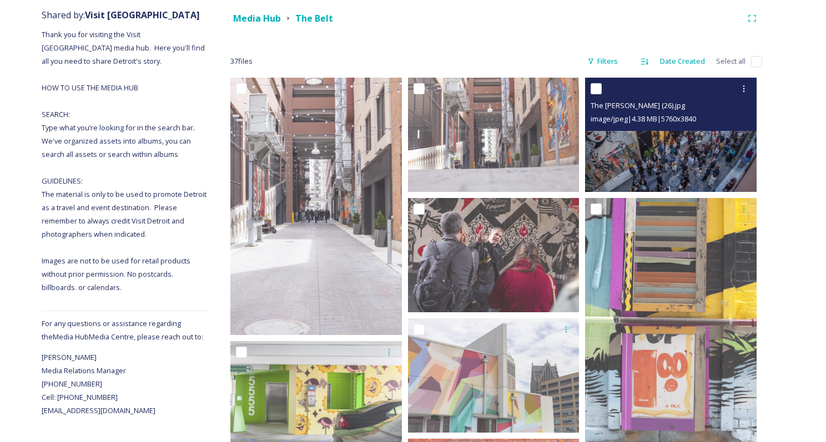
click at [703, 147] on img at bounding box center [671, 135] width 172 height 114
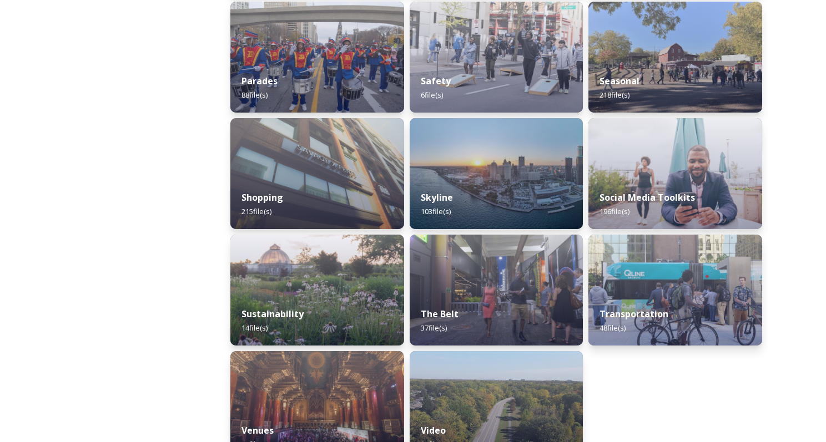
scroll to position [1023, 0]
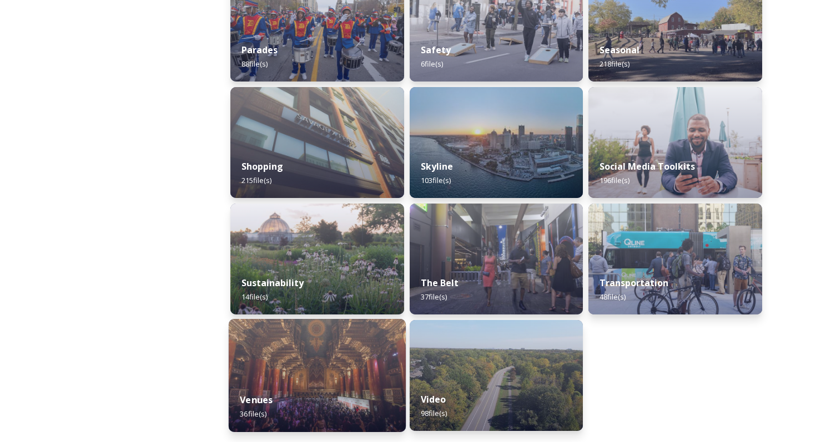
click at [333, 363] on img at bounding box center [317, 375] width 177 height 113
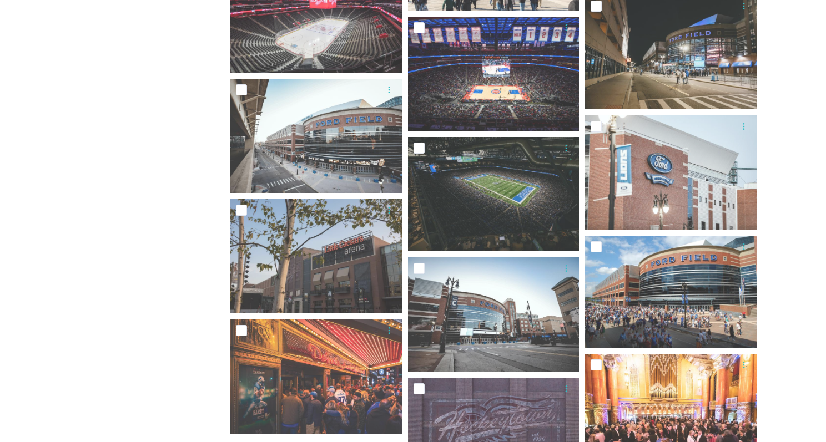
scroll to position [1362, 0]
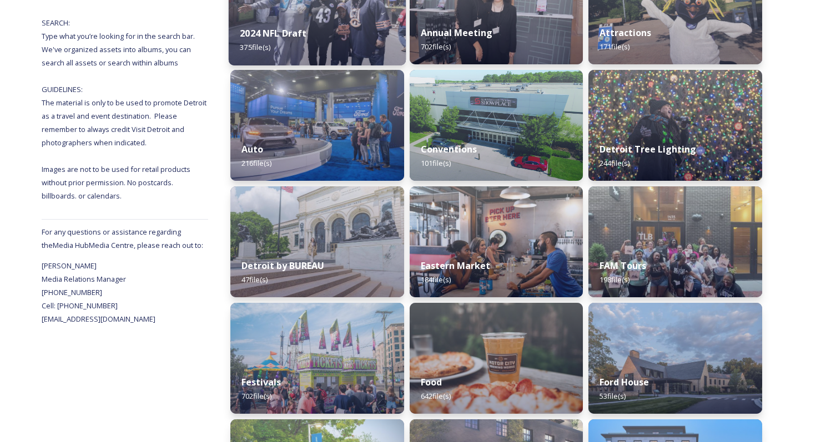
scroll to position [247, 0]
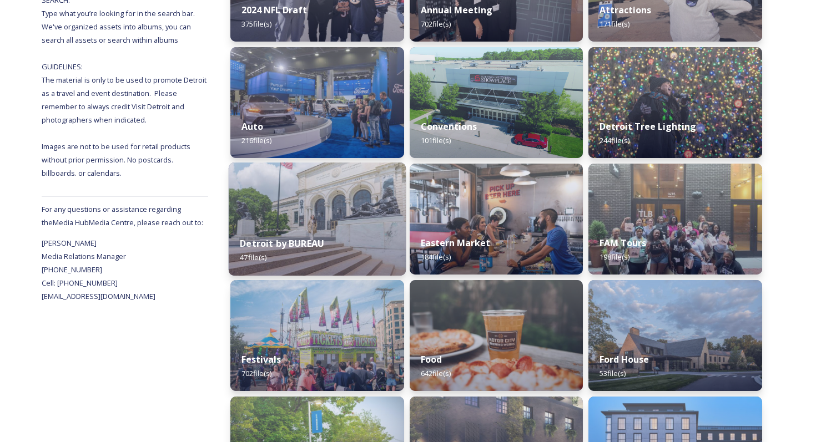
click at [369, 229] on div "Detroit by BUREAU 47 file(s)" at bounding box center [317, 250] width 177 height 51
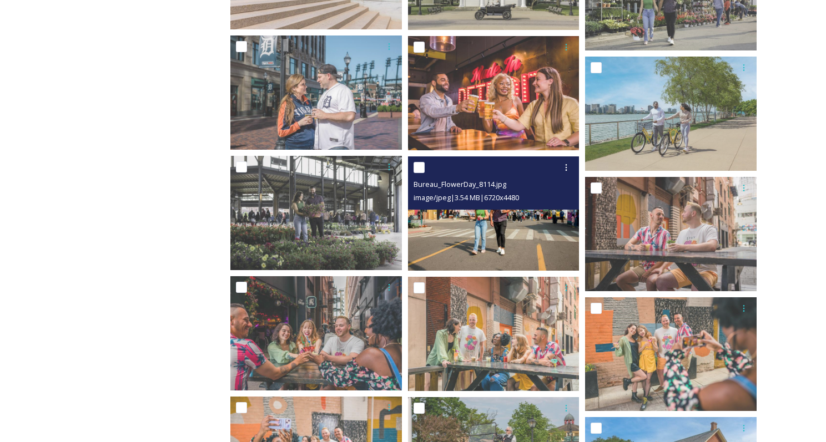
scroll to position [671, 0]
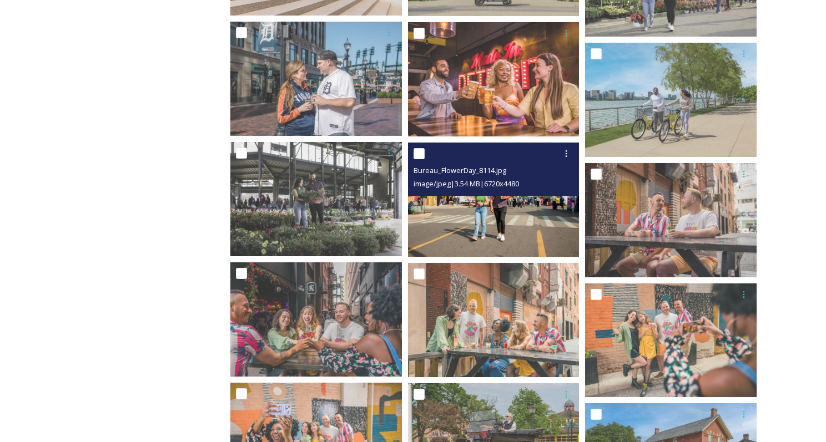
click at [546, 230] on img at bounding box center [494, 200] width 172 height 114
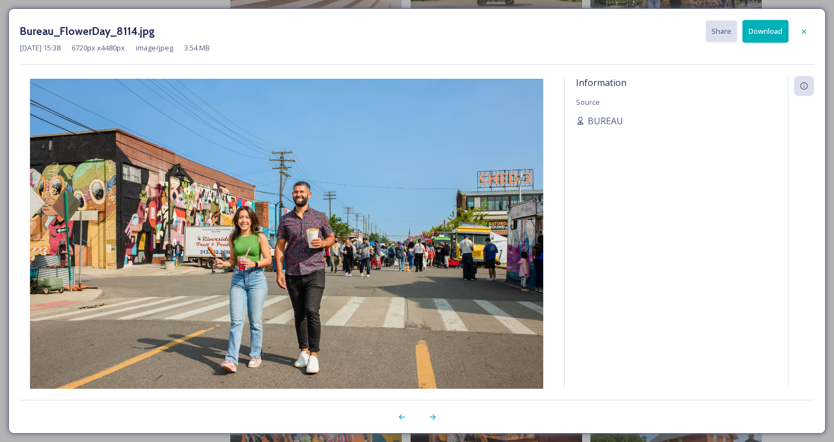
click at [772, 34] on button "Download" at bounding box center [766, 31] width 46 height 23
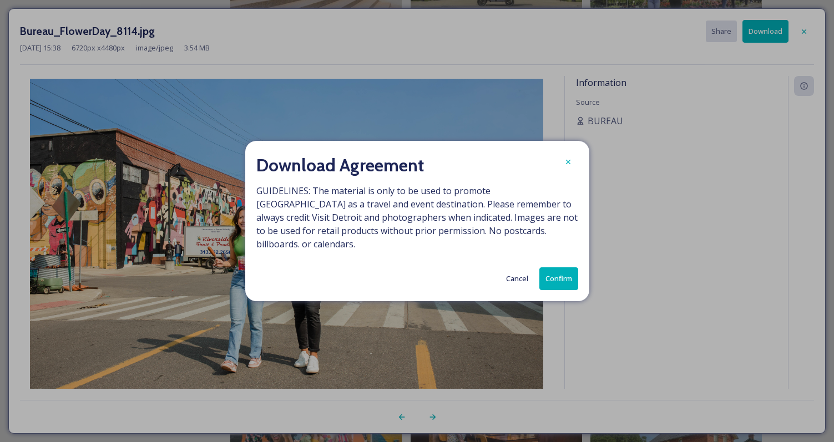
click at [550, 273] on button "Confirm" at bounding box center [559, 279] width 39 height 23
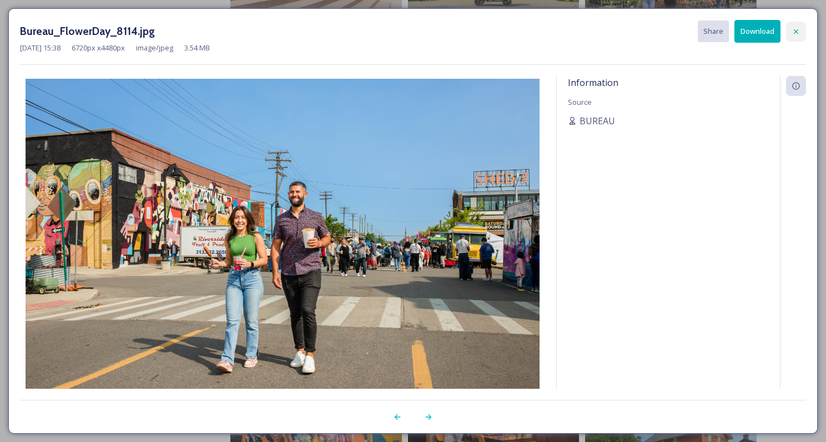
click at [798, 32] on icon at bounding box center [796, 31] width 9 height 9
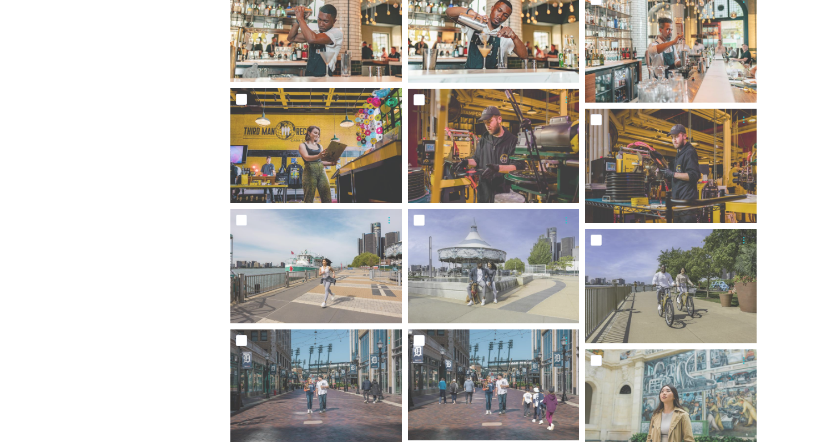
scroll to position [1715, 0]
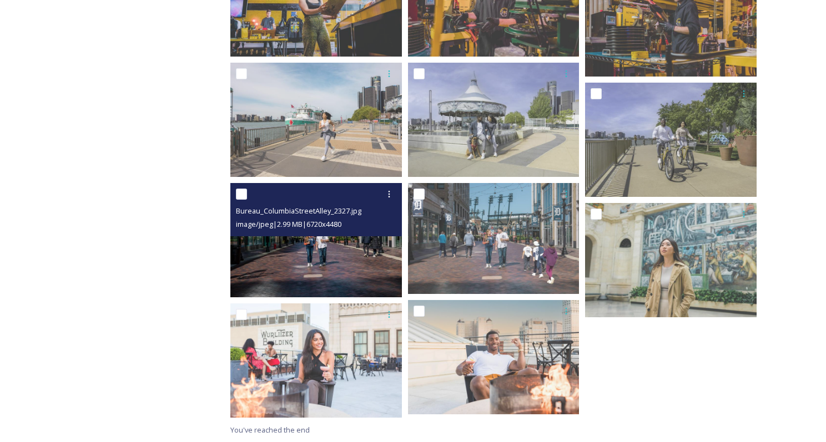
click at [370, 249] on img at bounding box center [316, 240] width 172 height 114
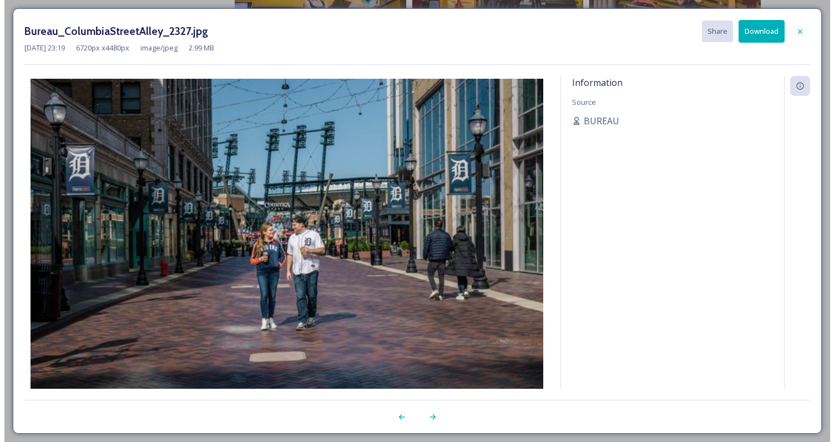
scroll to position [1711, 0]
